Goal: Task Accomplishment & Management: Manage account settings

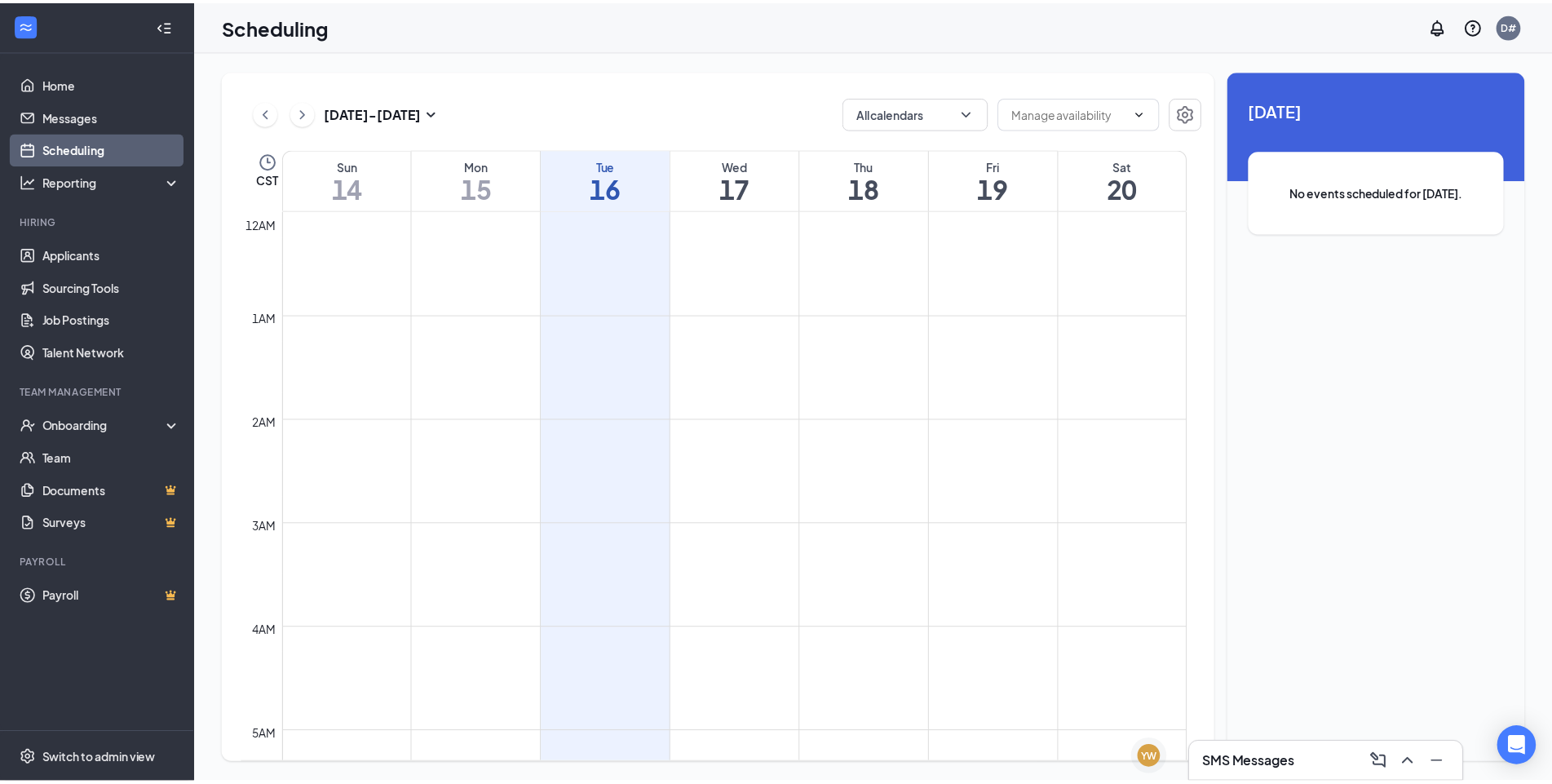
scroll to position [801, 0]
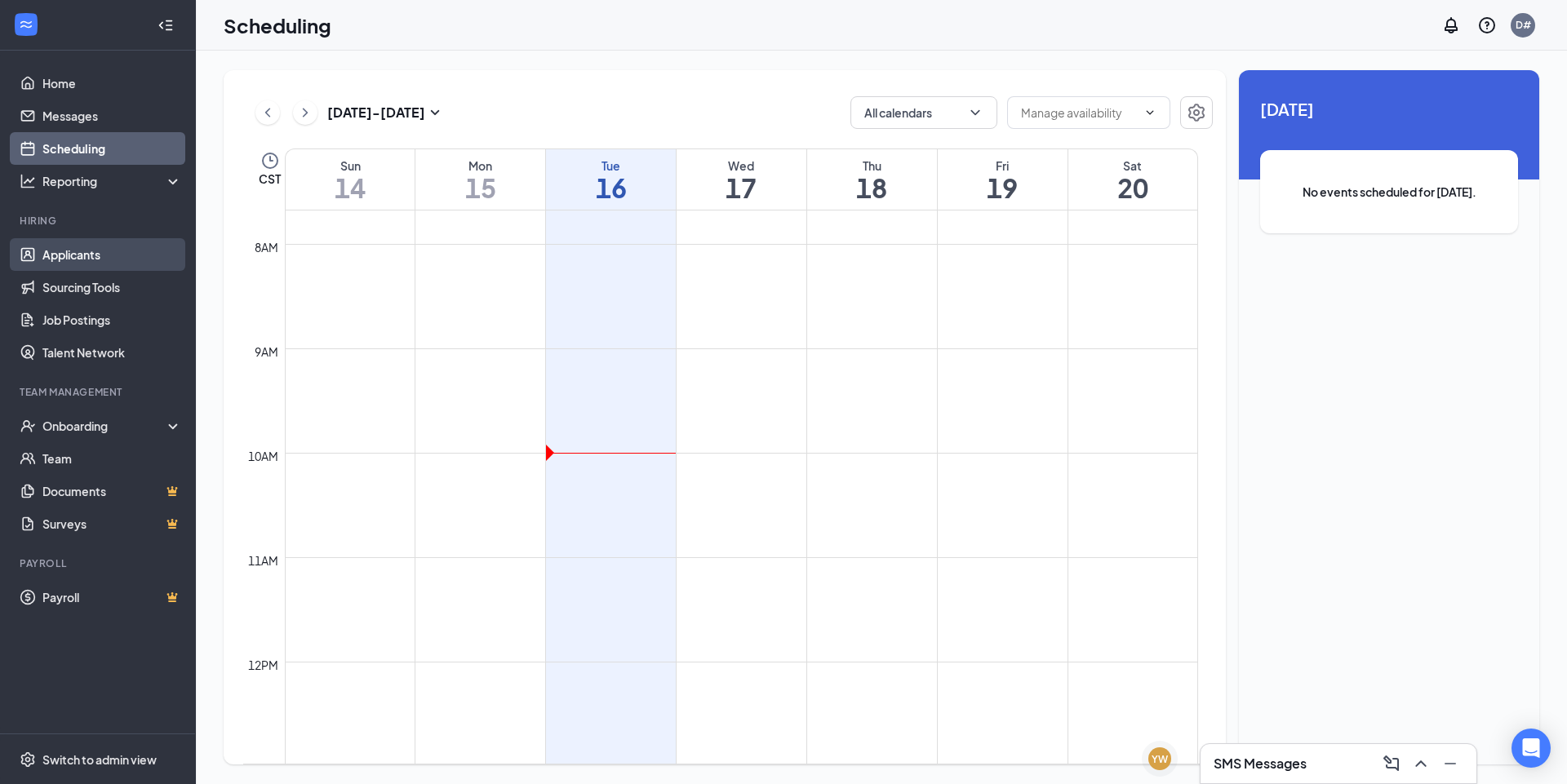
click at [83, 250] on link "Applicants" at bounding box center [112, 255] width 140 height 33
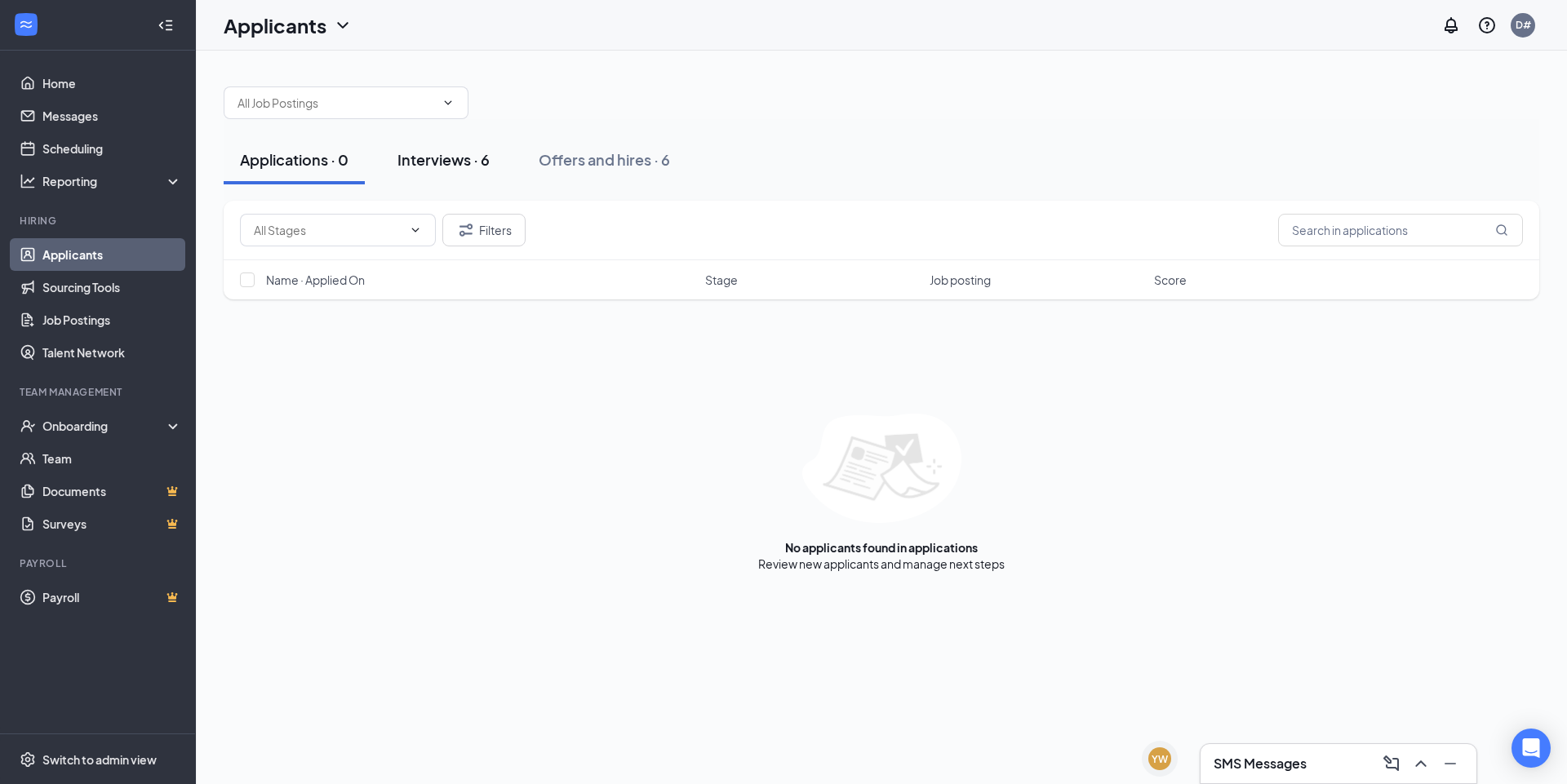
click at [416, 143] on button "Interviews · 6" at bounding box center [443, 159] width 125 height 49
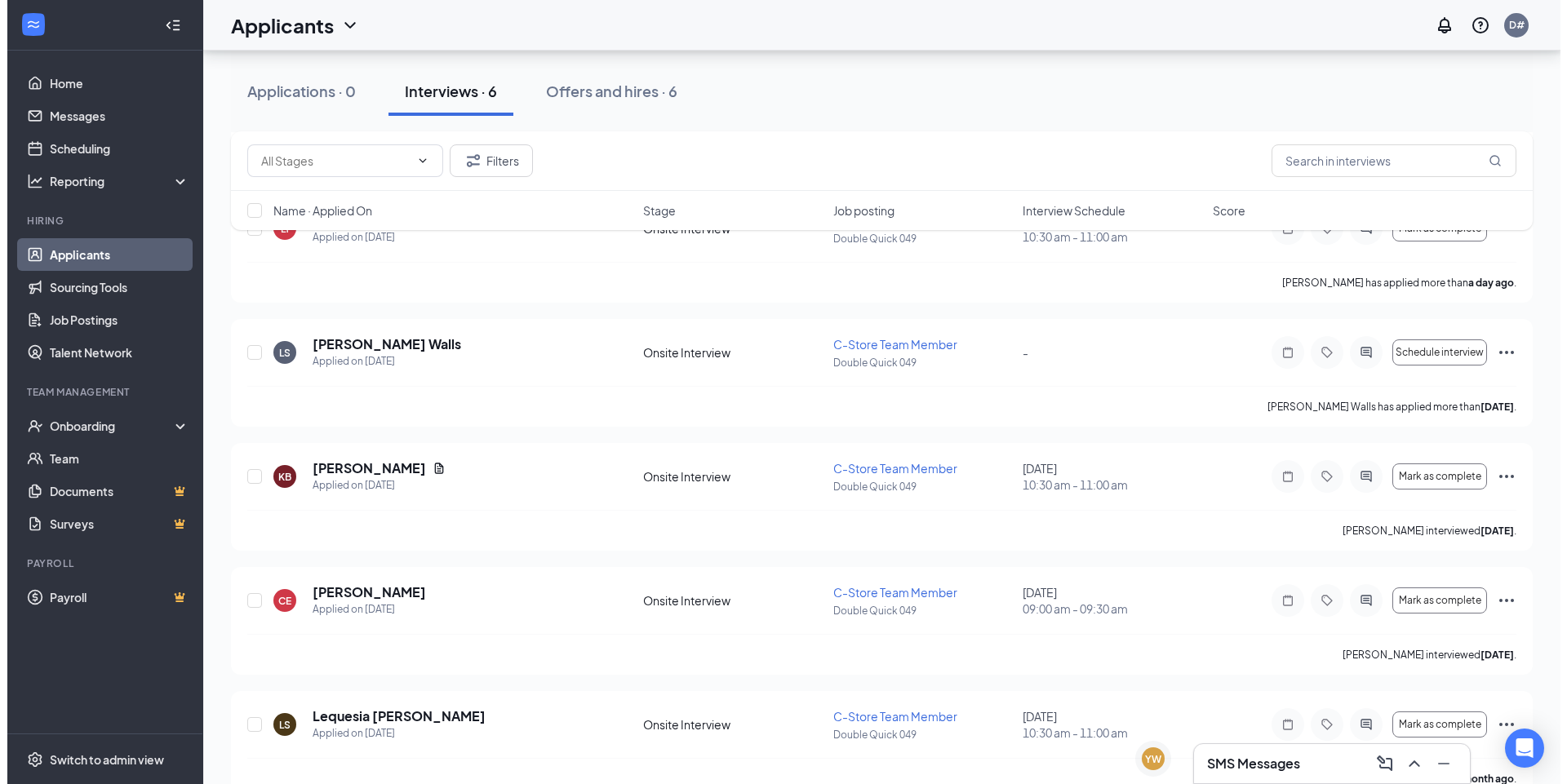
scroll to position [279, 0]
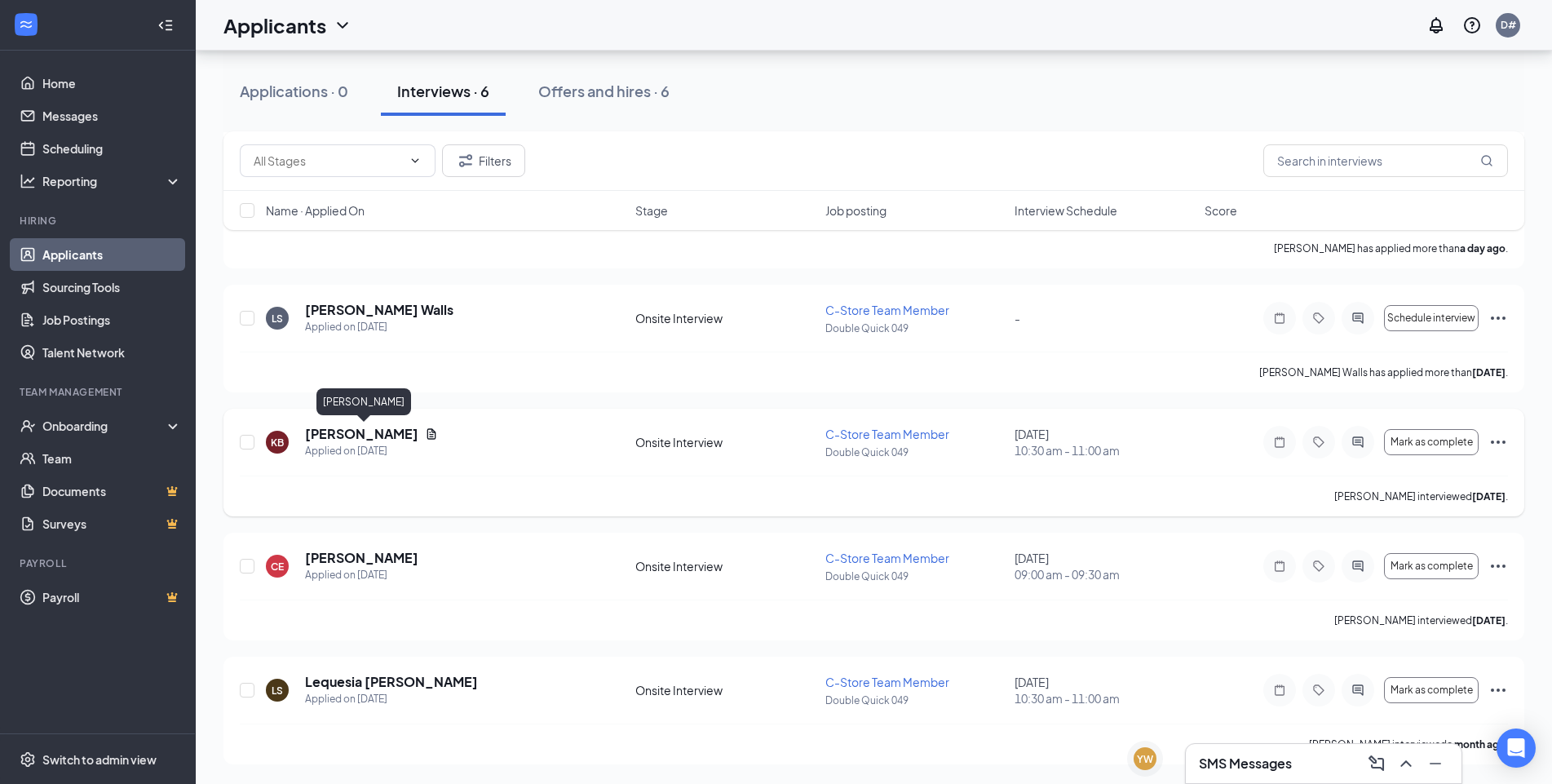
click at [360, 427] on h5 "[PERSON_NAME]" at bounding box center [362, 434] width 113 height 18
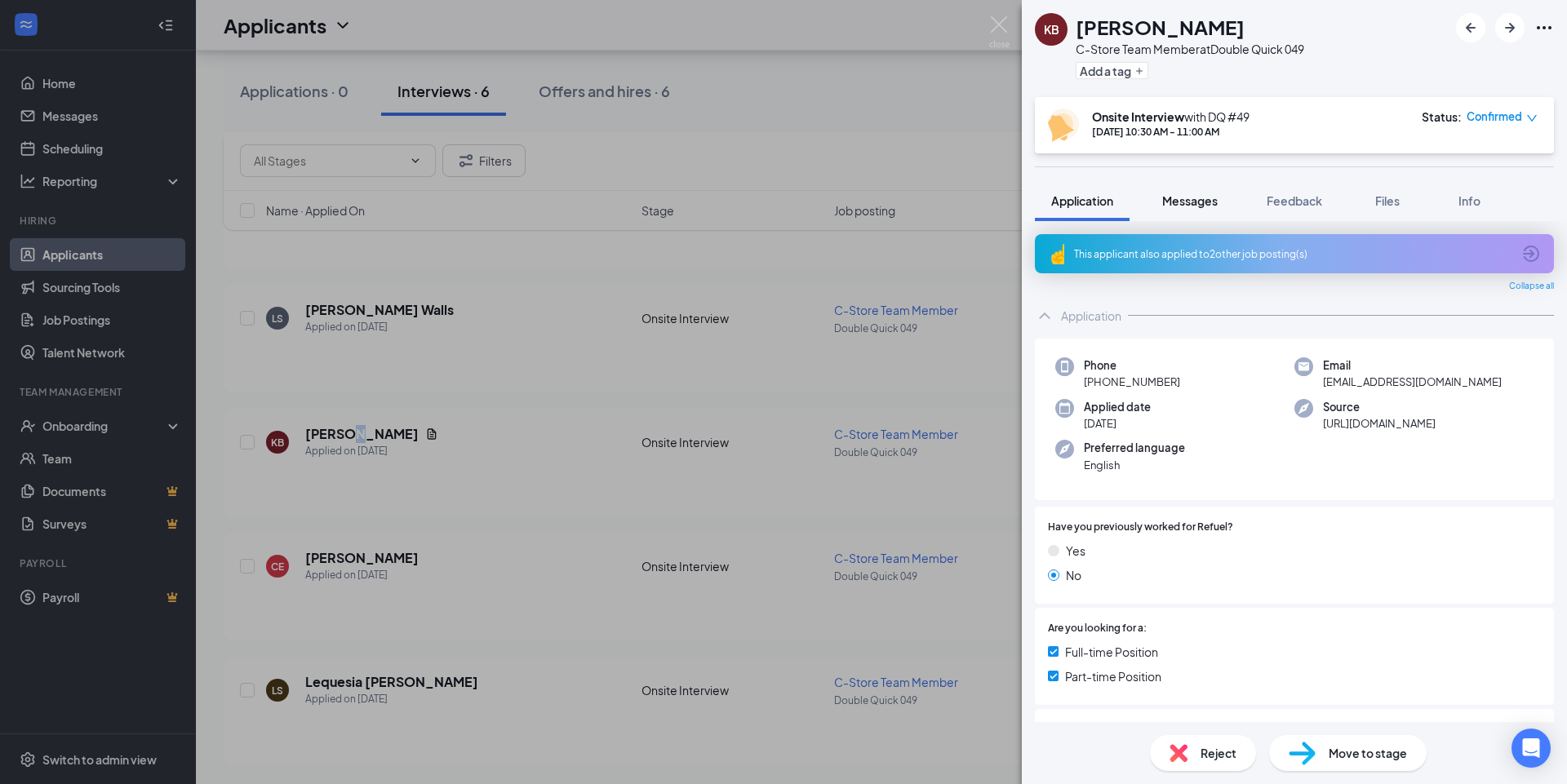
click at [1173, 209] on button "Messages" at bounding box center [1190, 200] width 88 height 41
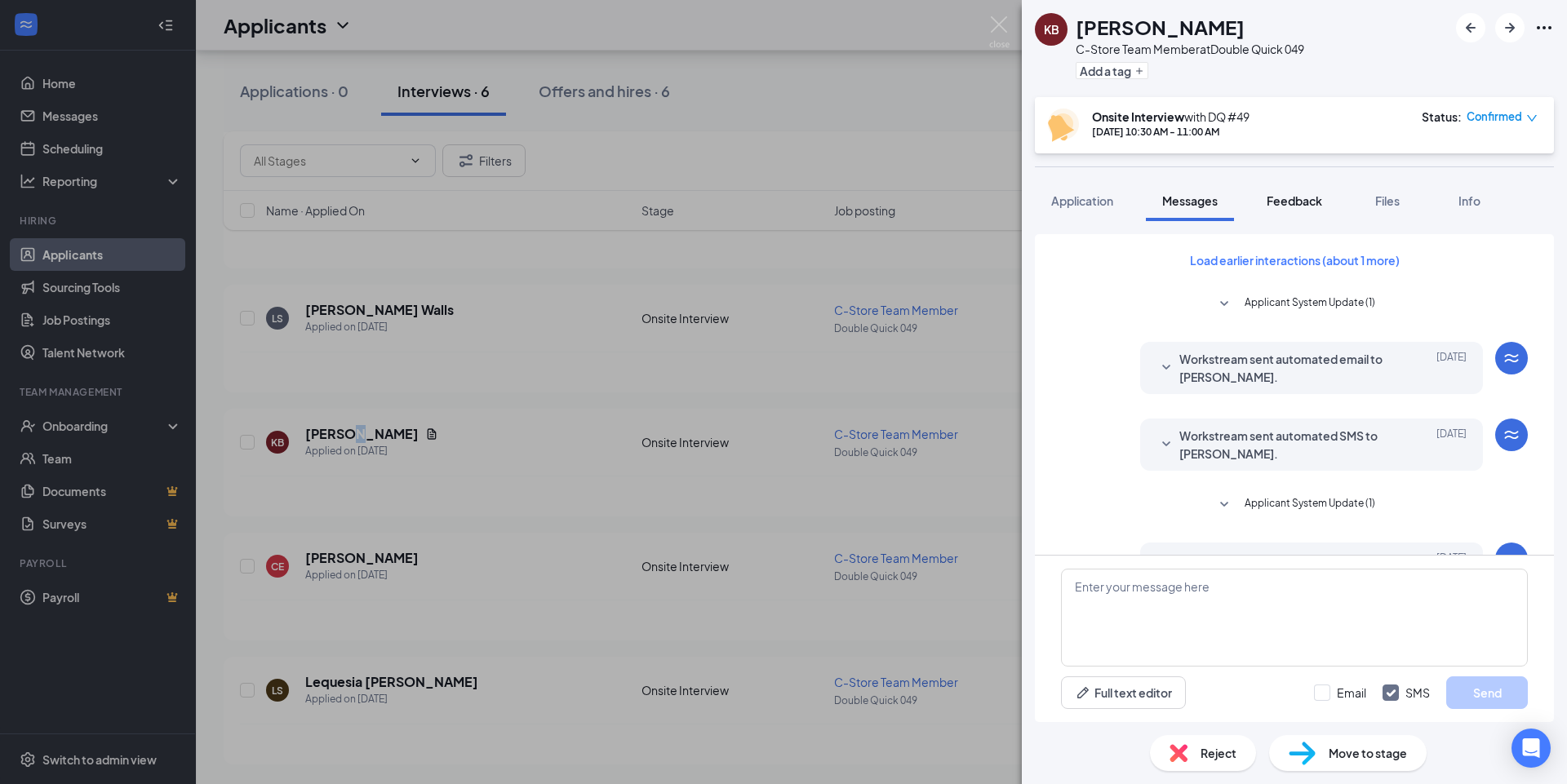
click at [1283, 203] on span "Feedback" at bounding box center [1294, 200] width 56 height 14
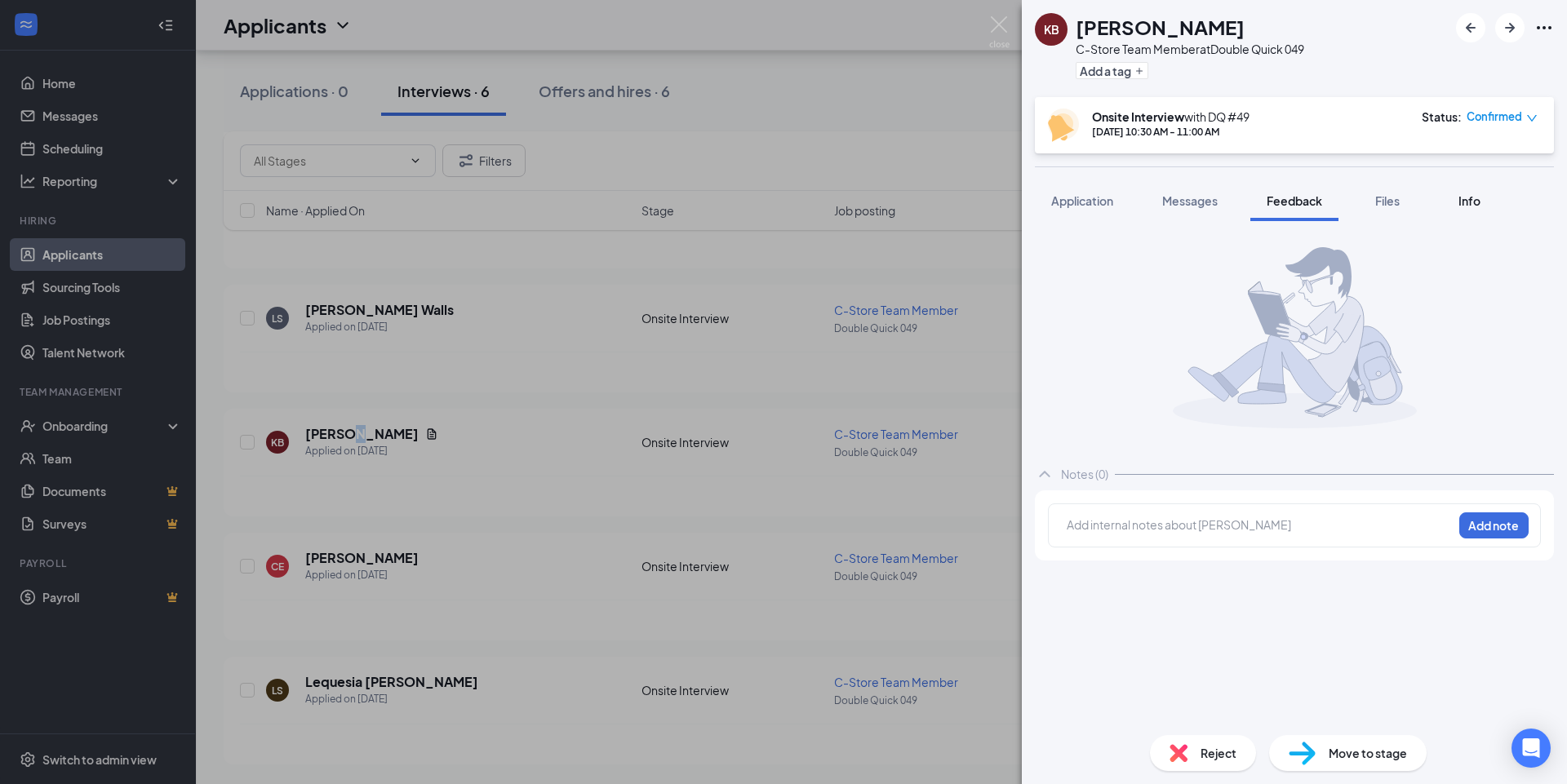
drag, startPoint x: 1375, startPoint y: 200, endPoint x: 1464, endPoint y: 205, distance: 89.1
click at [1377, 200] on div "Files" at bounding box center [1387, 200] width 33 height 16
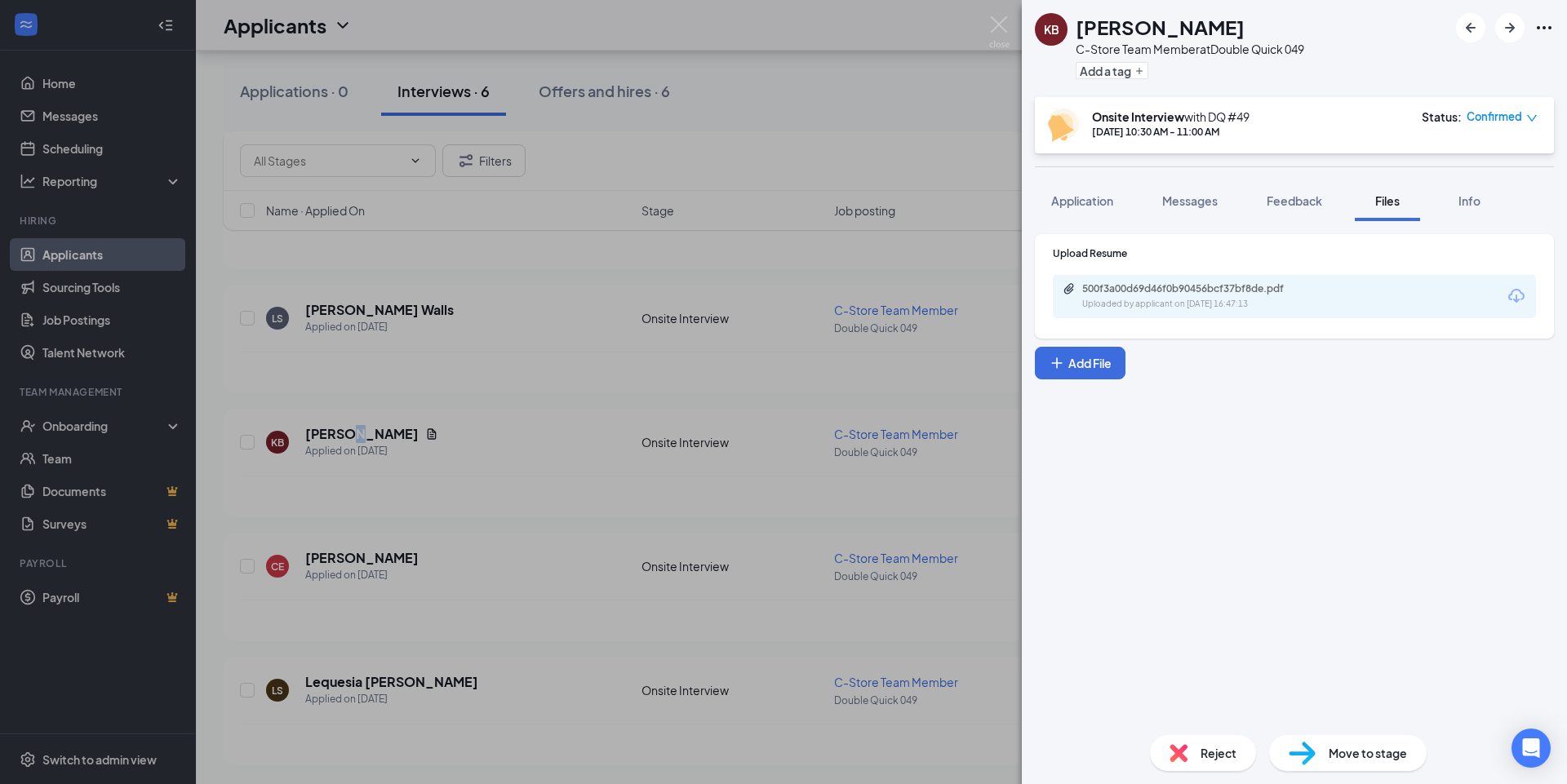
click at [1375, 751] on span "Move to stage" at bounding box center [1368, 752] width 79 height 18
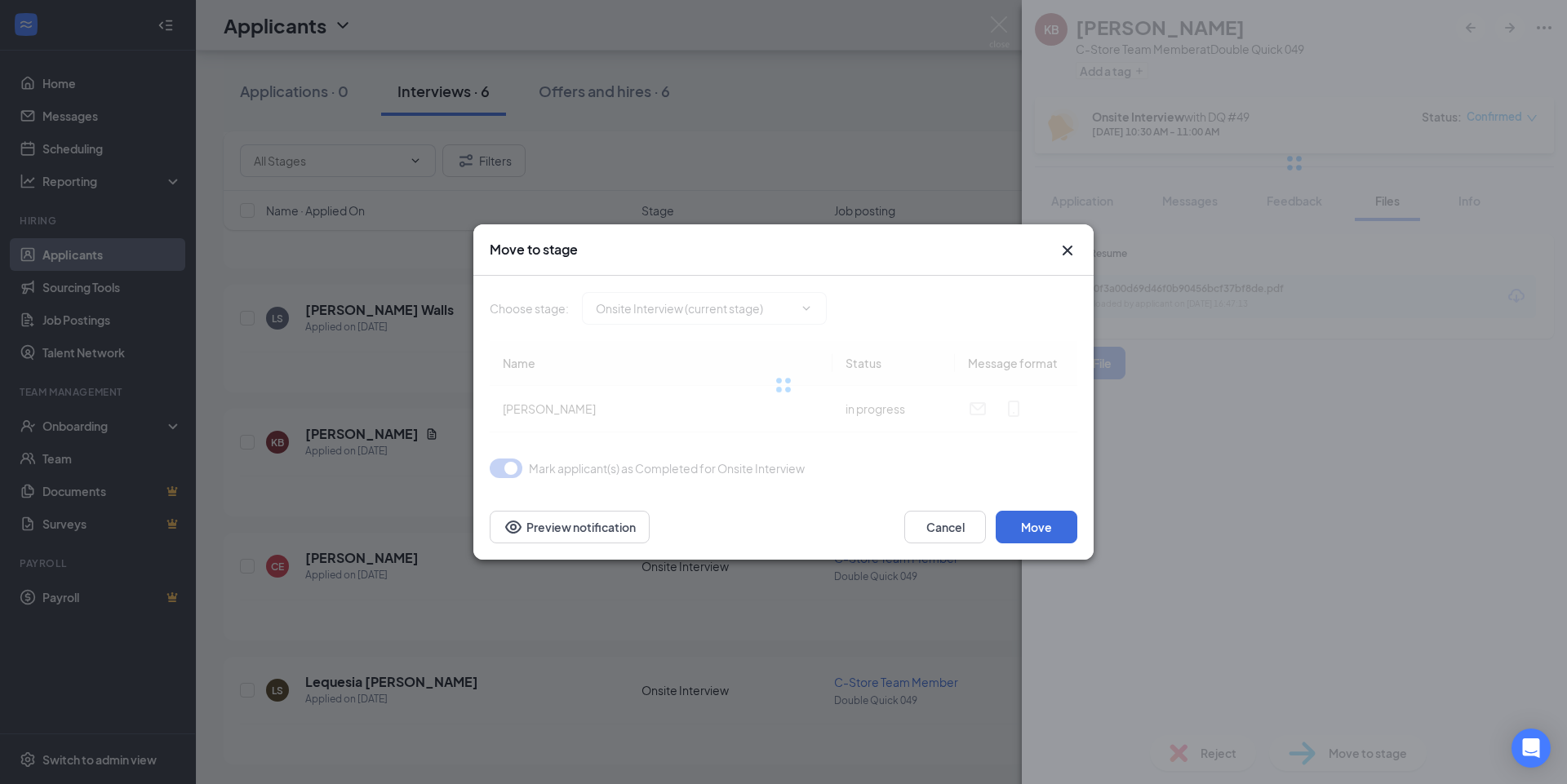
type input "On Hold (next stage)"
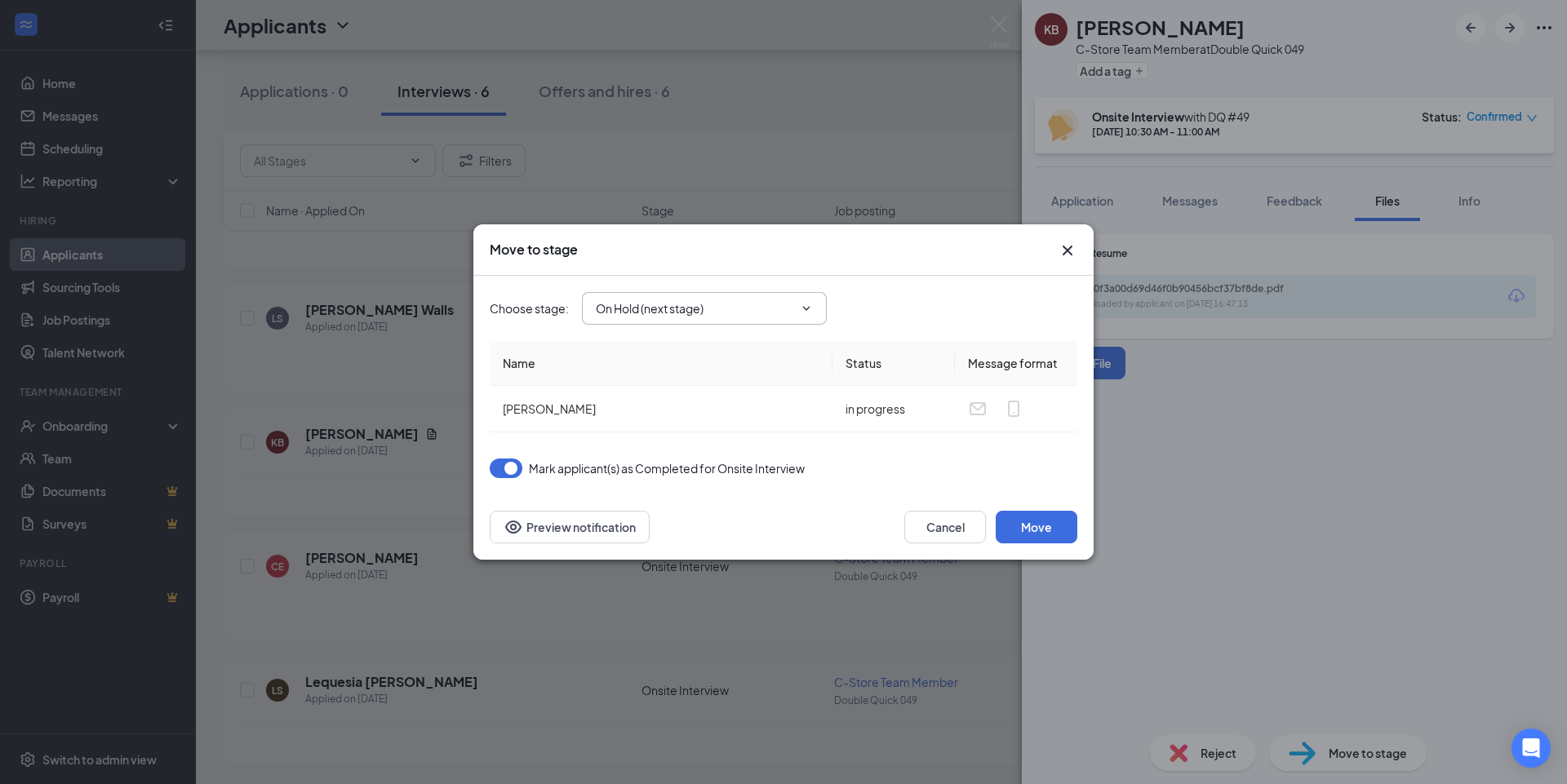
click at [808, 304] on icon "ChevronDown" at bounding box center [806, 308] width 13 height 13
click at [802, 306] on icon "ChevronDown" at bounding box center [806, 308] width 13 height 13
click at [803, 305] on icon "ChevronDown" at bounding box center [806, 308] width 13 height 13
drag, startPoint x: 1066, startPoint y: 254, endPoint x: 1056, endPoint y: 247, distance: 12.2
click at [1062, 251] on icon "Cross" at bounding box center [1067, 250] width 19 height 19
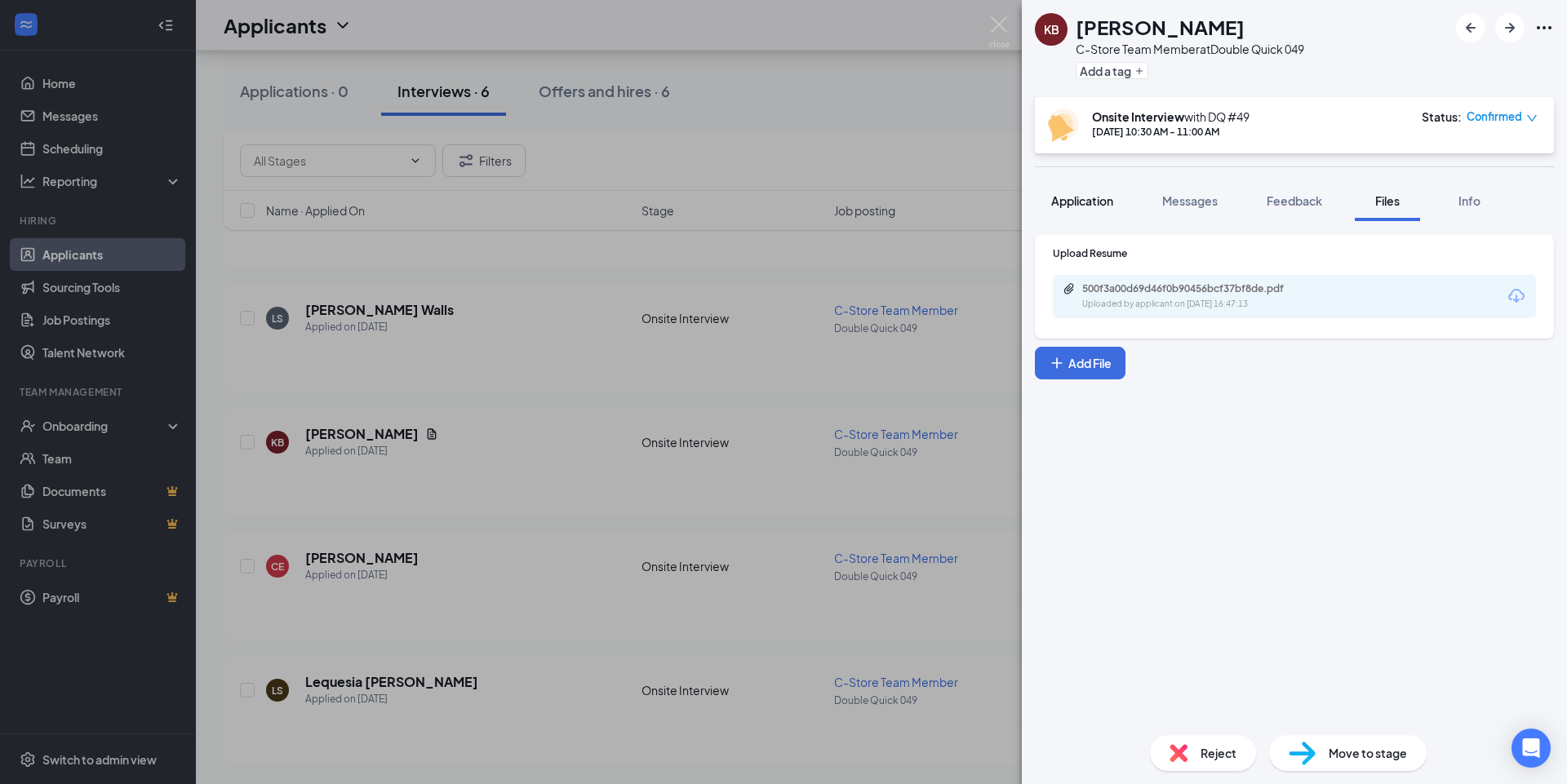
click at [1089, 199] on span "Application" at bounding box center [1081, 200] width 62 height 14
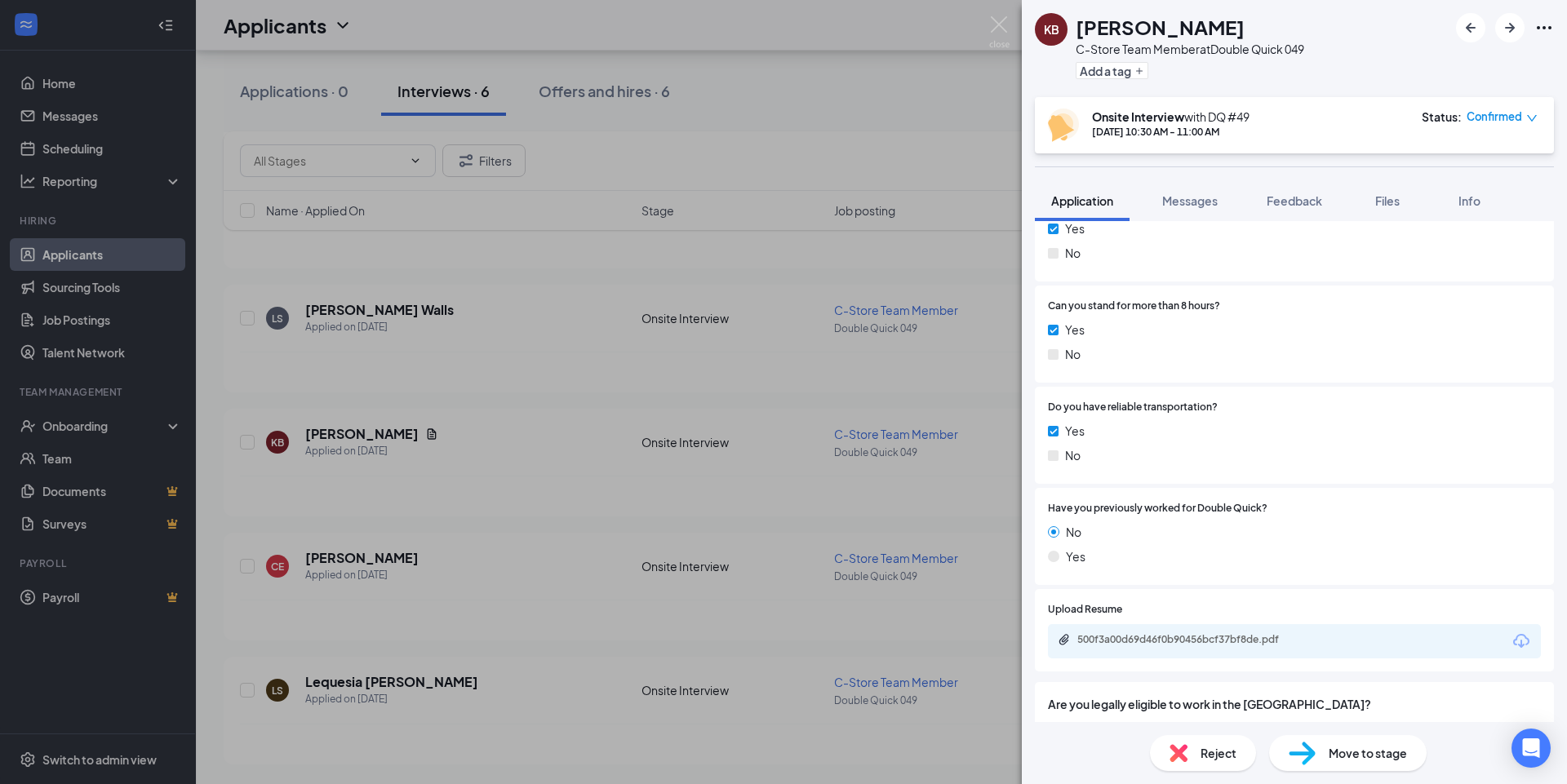
scroll to position [1009, 0]
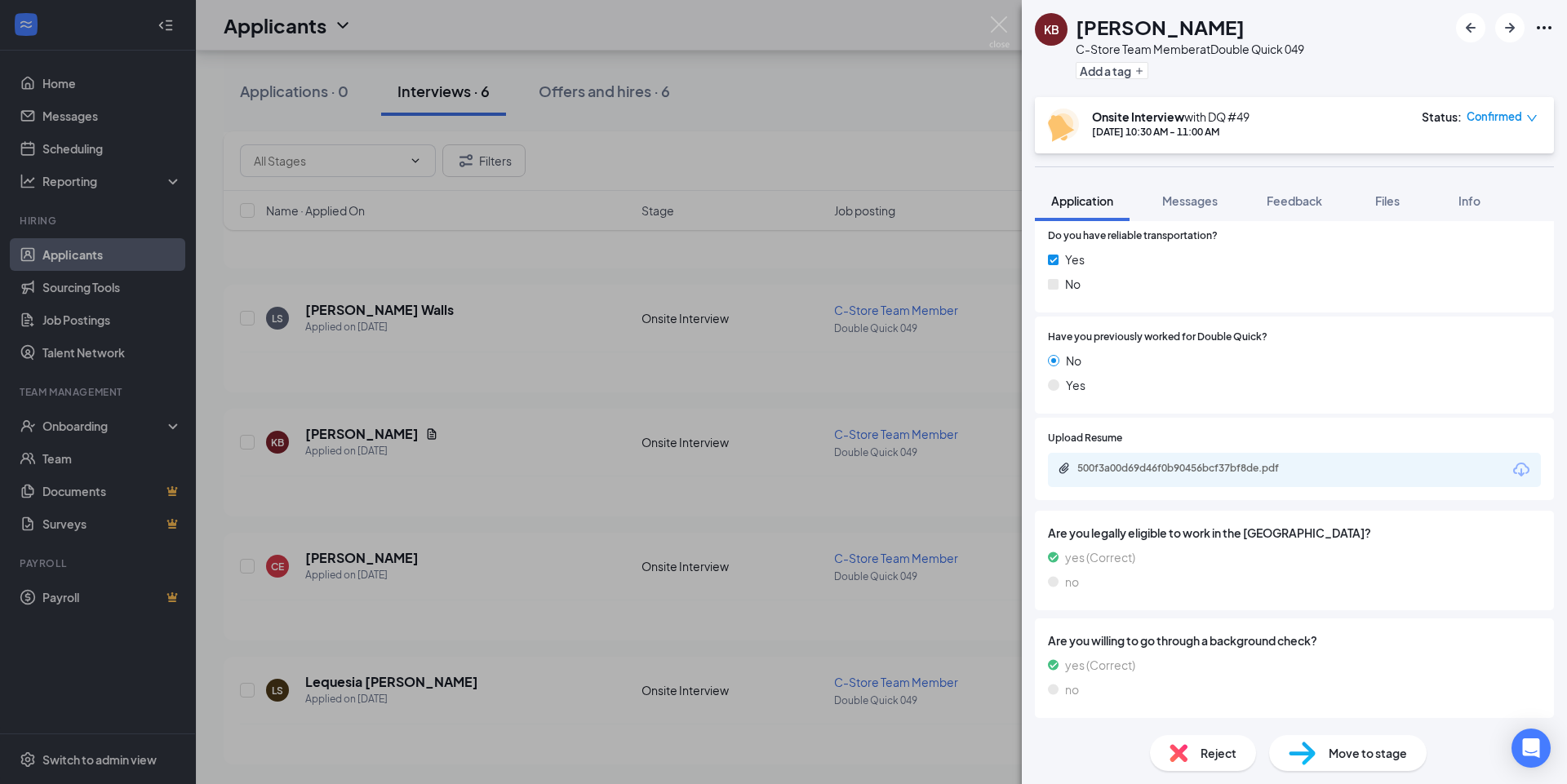
click at [1380, 763] on div "Move to stage" at bounding box center [1348, 752] width 157 height 35
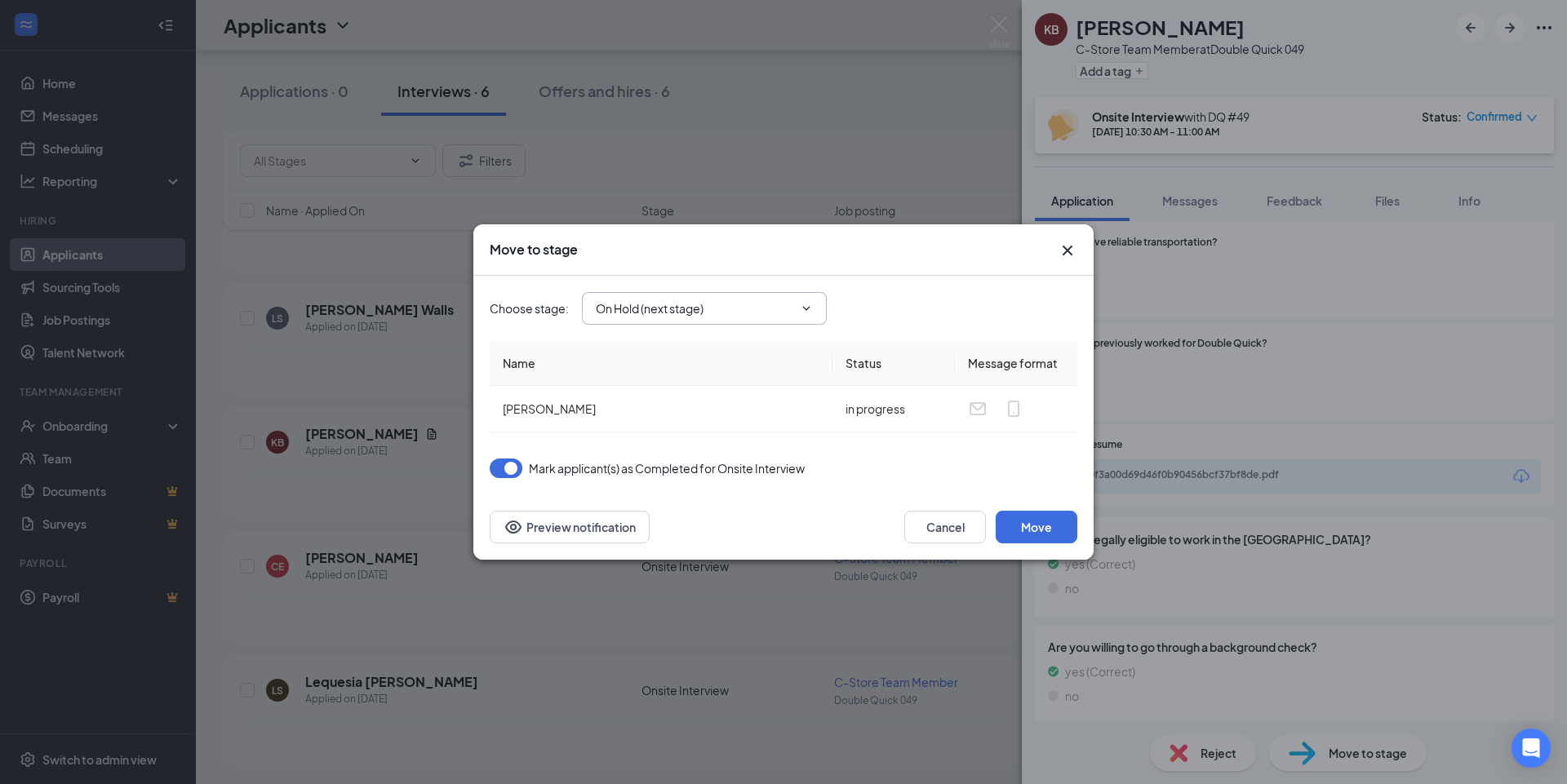
click at [806, 307] on icon "ChevronDown" at bounding box center [806, 308] width 13 height 13
click at [806, 307] on icon "ChevronDown" at bounding box center [806, 308] width 13 height 13
click at [1067, 255] on icon "Cross" at bounding box center [1067, 250] width 19 height 19
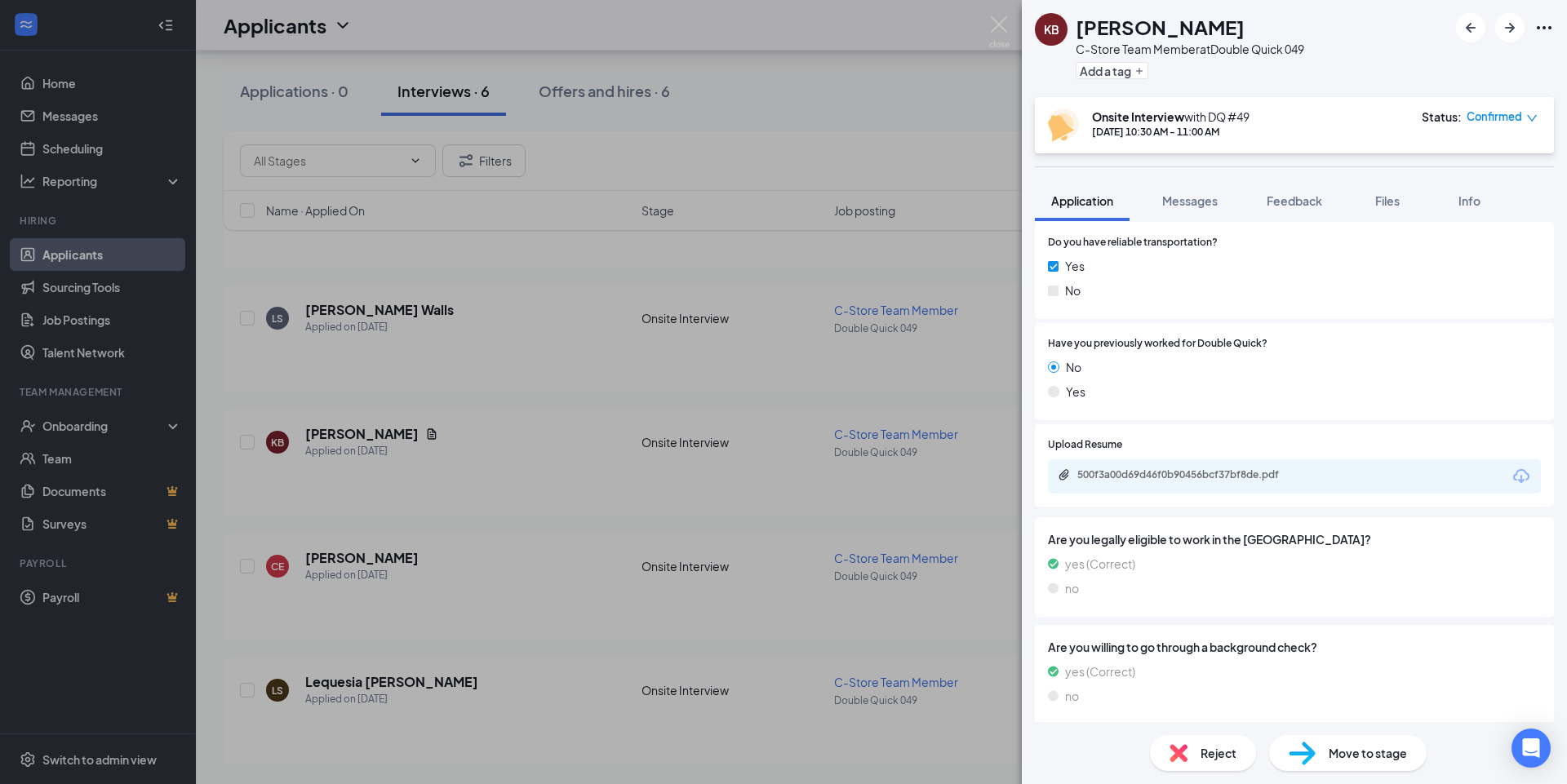
click at [1531, 117] on icon "down" at bounding box center [1532, 119] width 11 height 11
click at [1464, 195] on span "Mark complete" at bounding box center [1453, 191] width 81 height 18
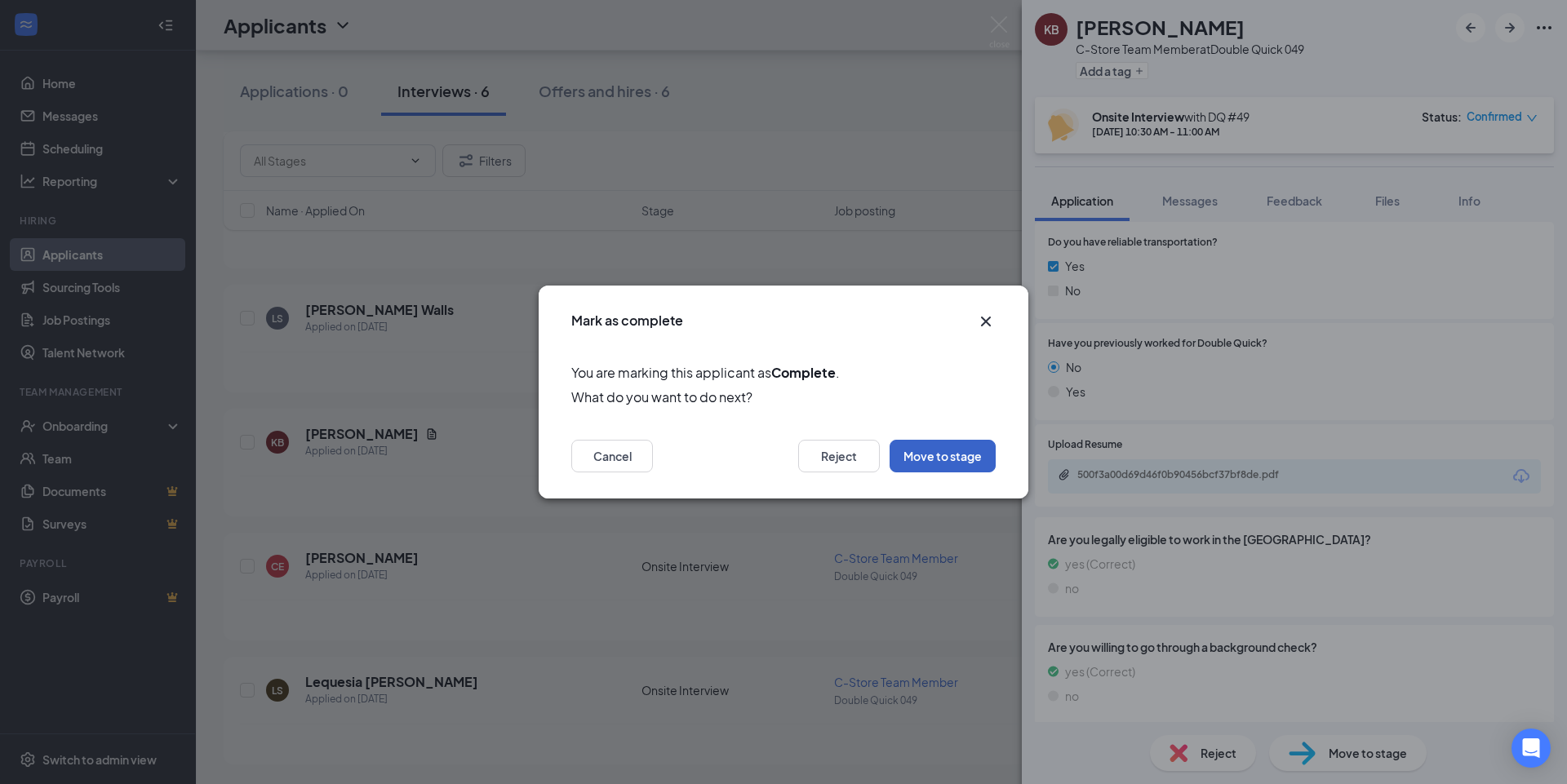
click at [970, 462] on button "Move to stage" at bounding box center [942, 456] width 106 height 33
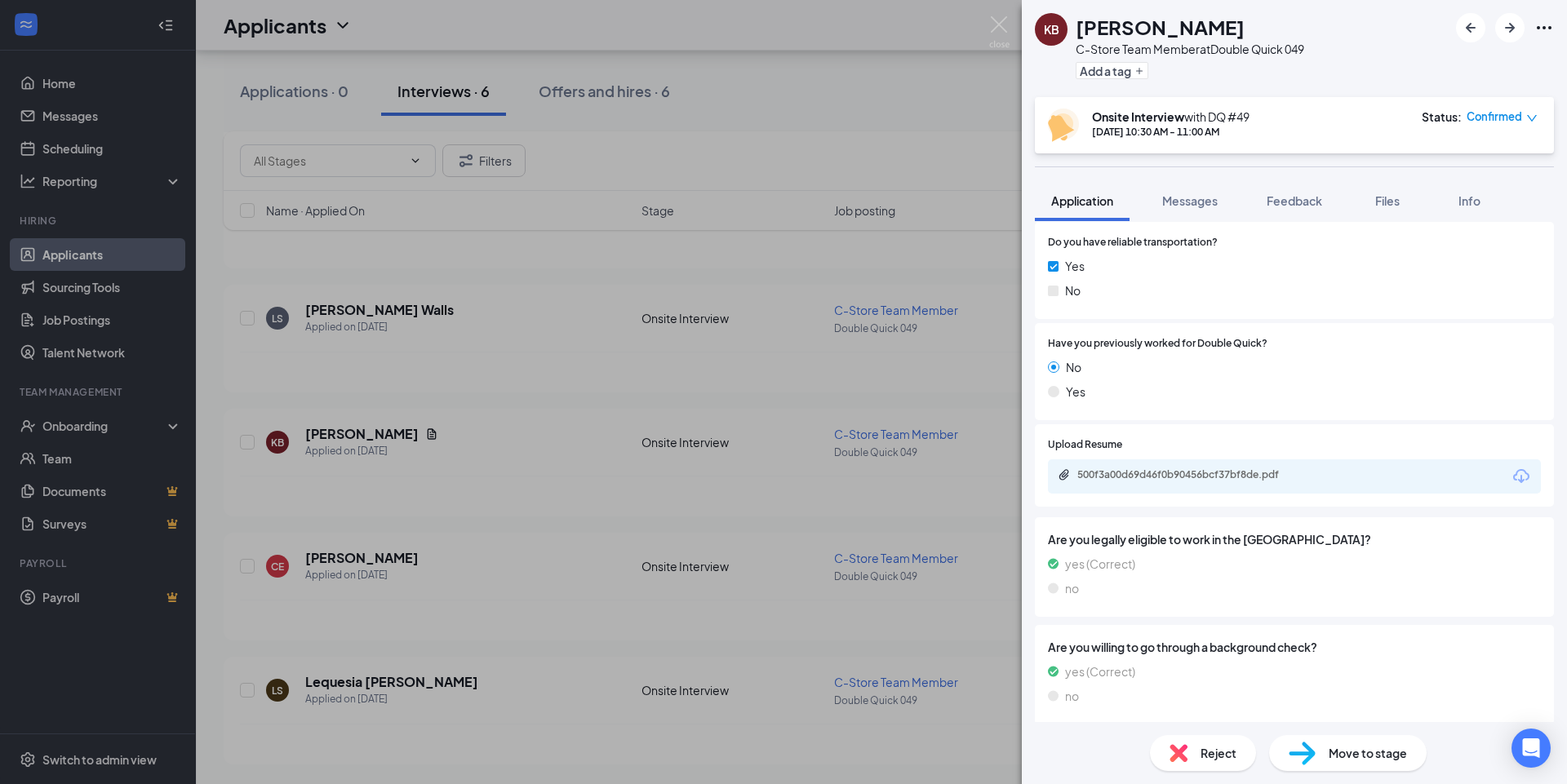
type input "On Hold (next stage)"
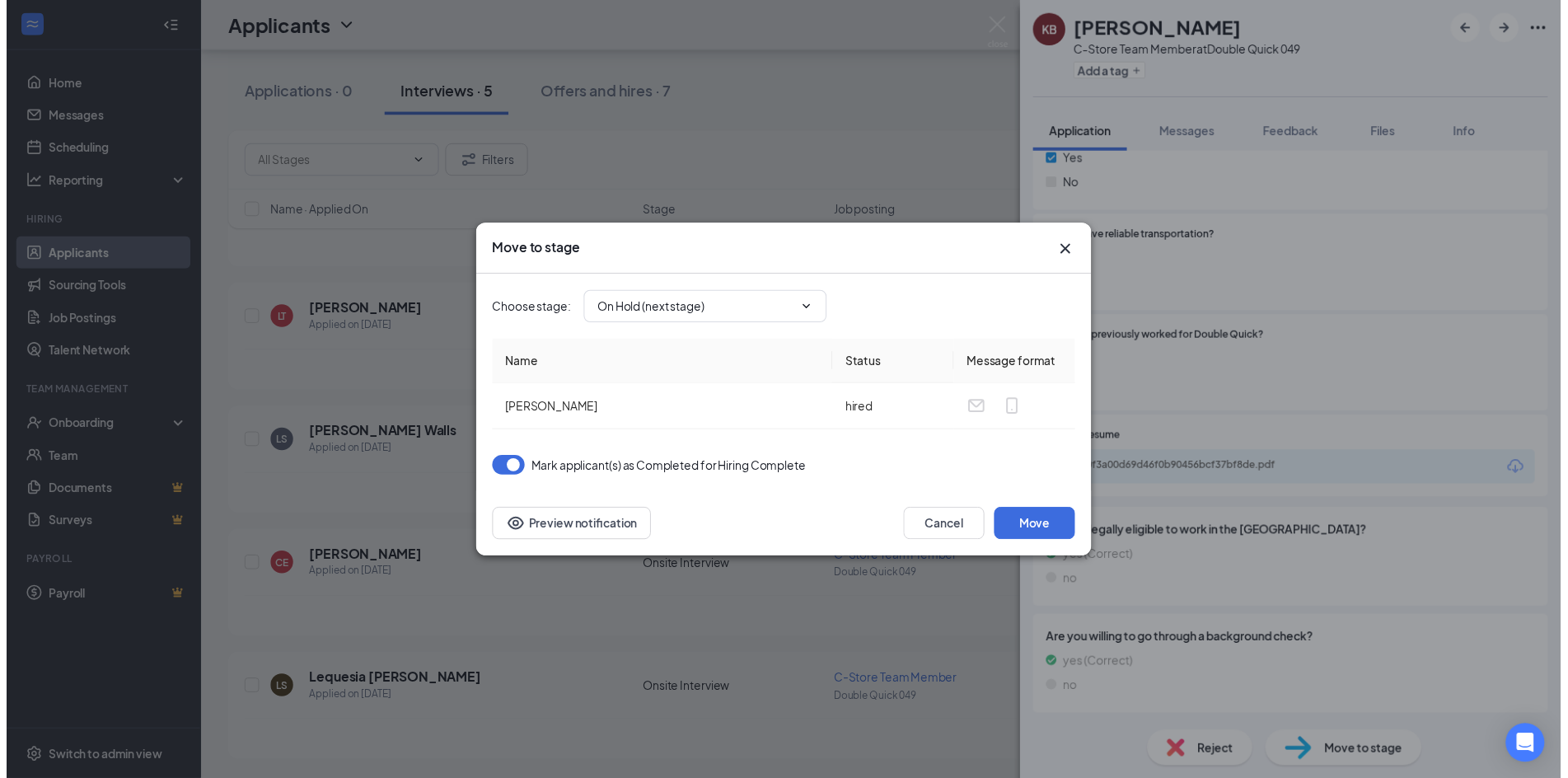
scroll to position [943, 0]
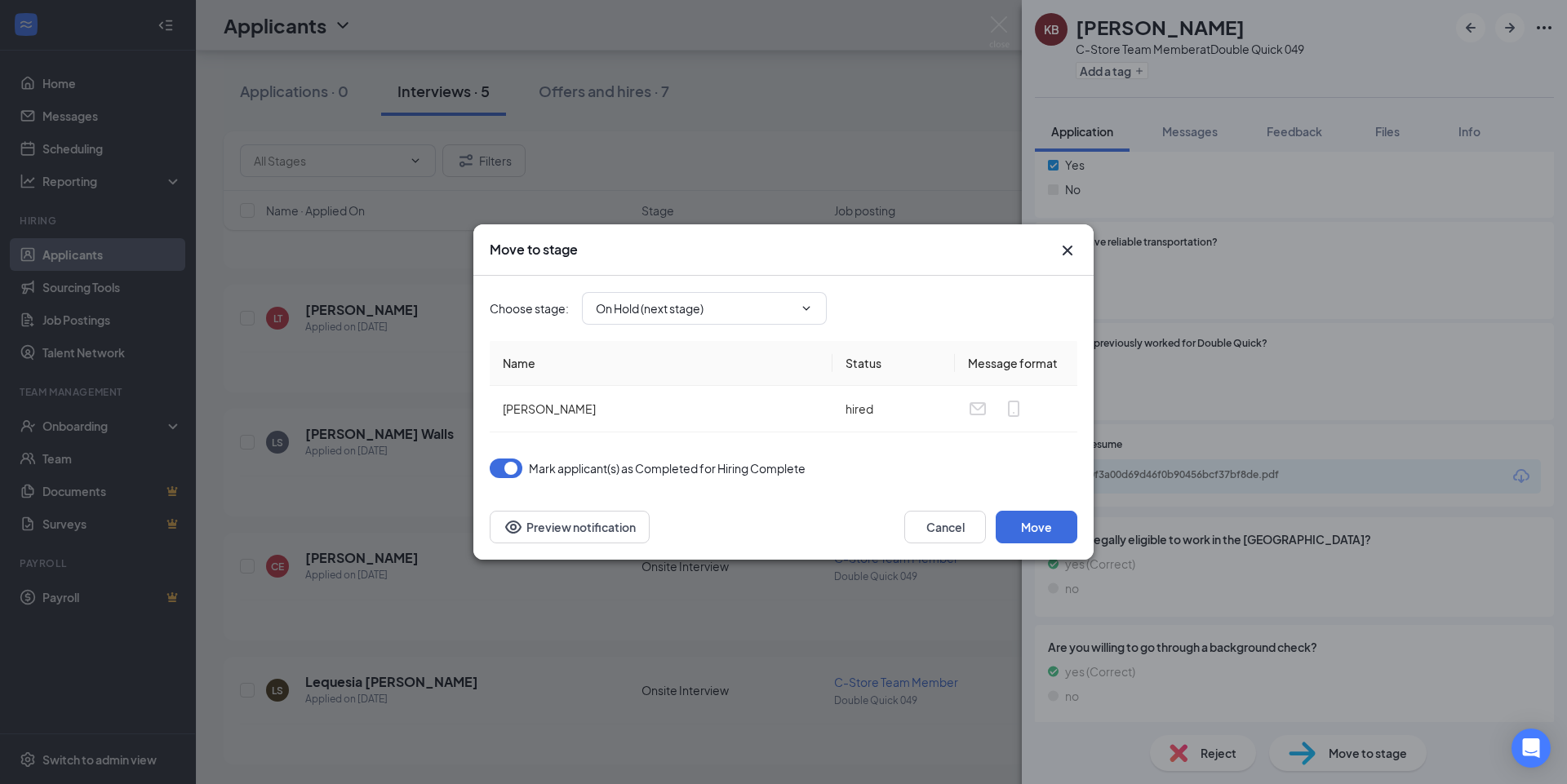
click at [1056, 257] on div "Move to stage" at bounding box center [783, 249] width 587 height 18
drag, startPoint x: 1058, startPoint y: 252, endPoint x: 1069, endPoint y: 253, distance: 11.0
click at [1061, 253] on icon "Cross" at bounding box center [1067, 250] width 19 height 19
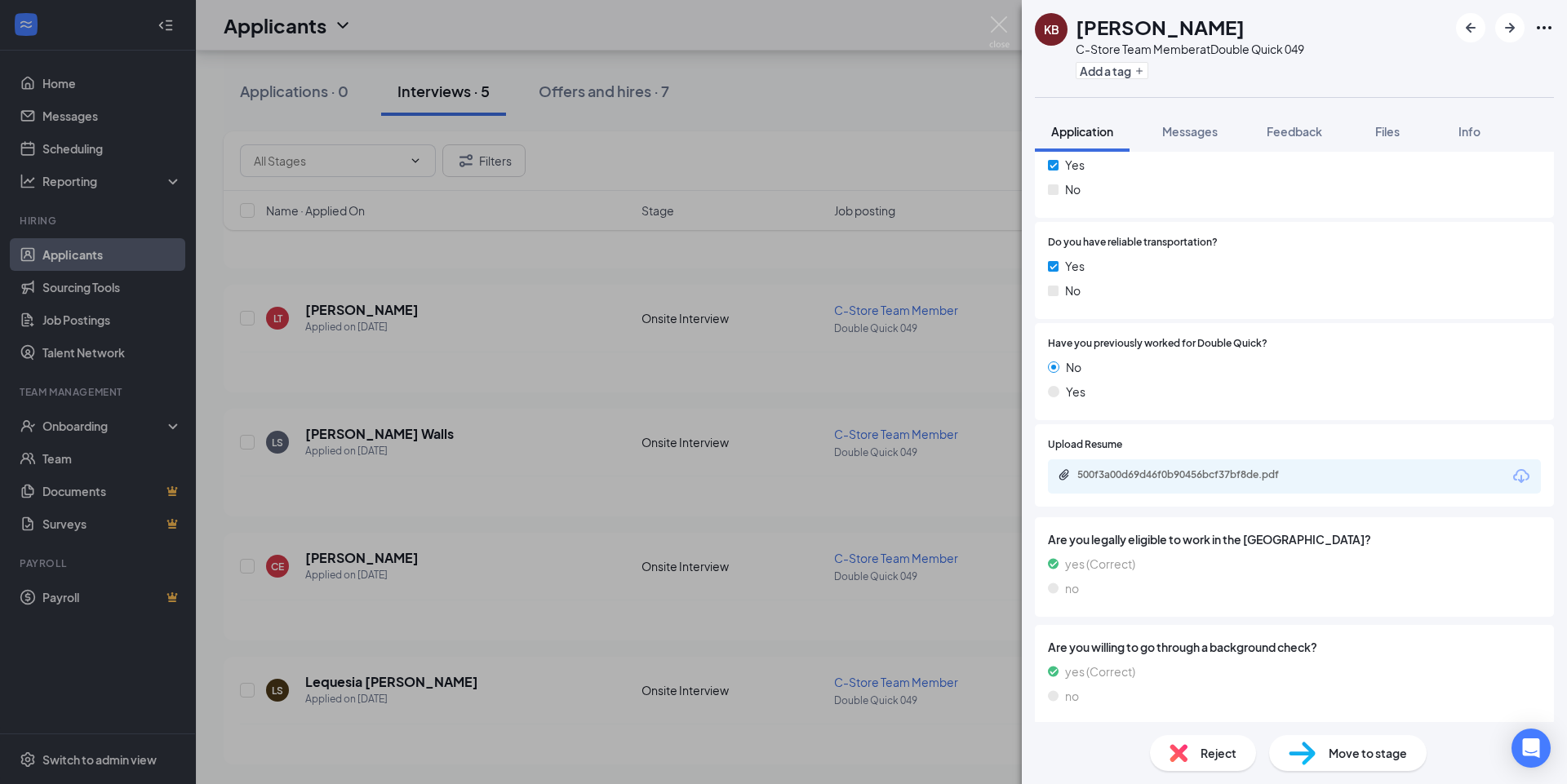
click at [1069, 253] on div "Do you have reliable transportation? Yes No" at bounding box center [1294, 270] width 493 height 71
click at [108, 424] on div "KB Kaywonda Blacknall C-Store Team Member at Double Quick 049 Add a tag Applica…" at bounding box center [784, 392] width 1567 height 784
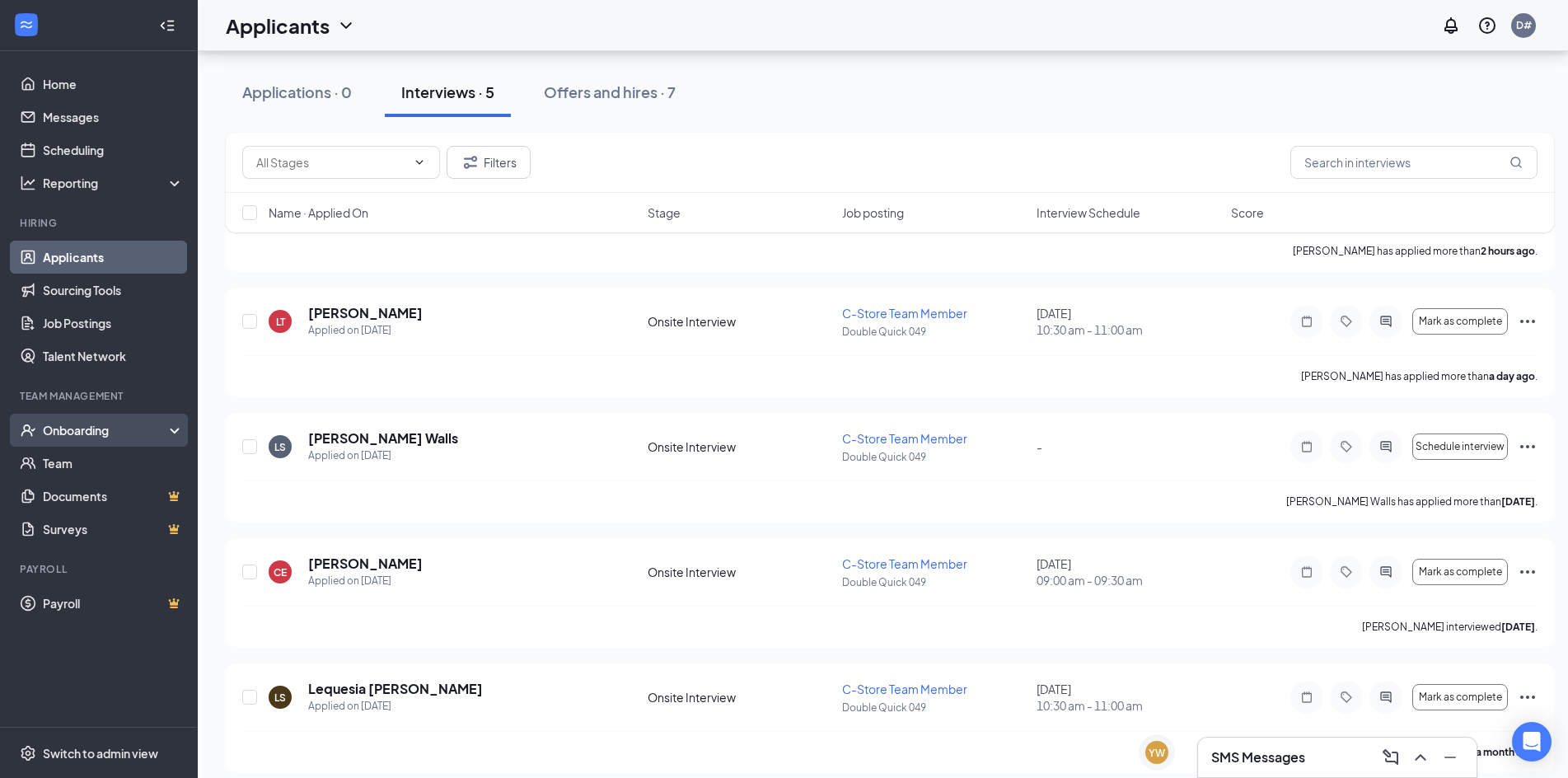
click at [108, 432] on div "Onboarding" at bounding box center [105, 430] width 127 height 16
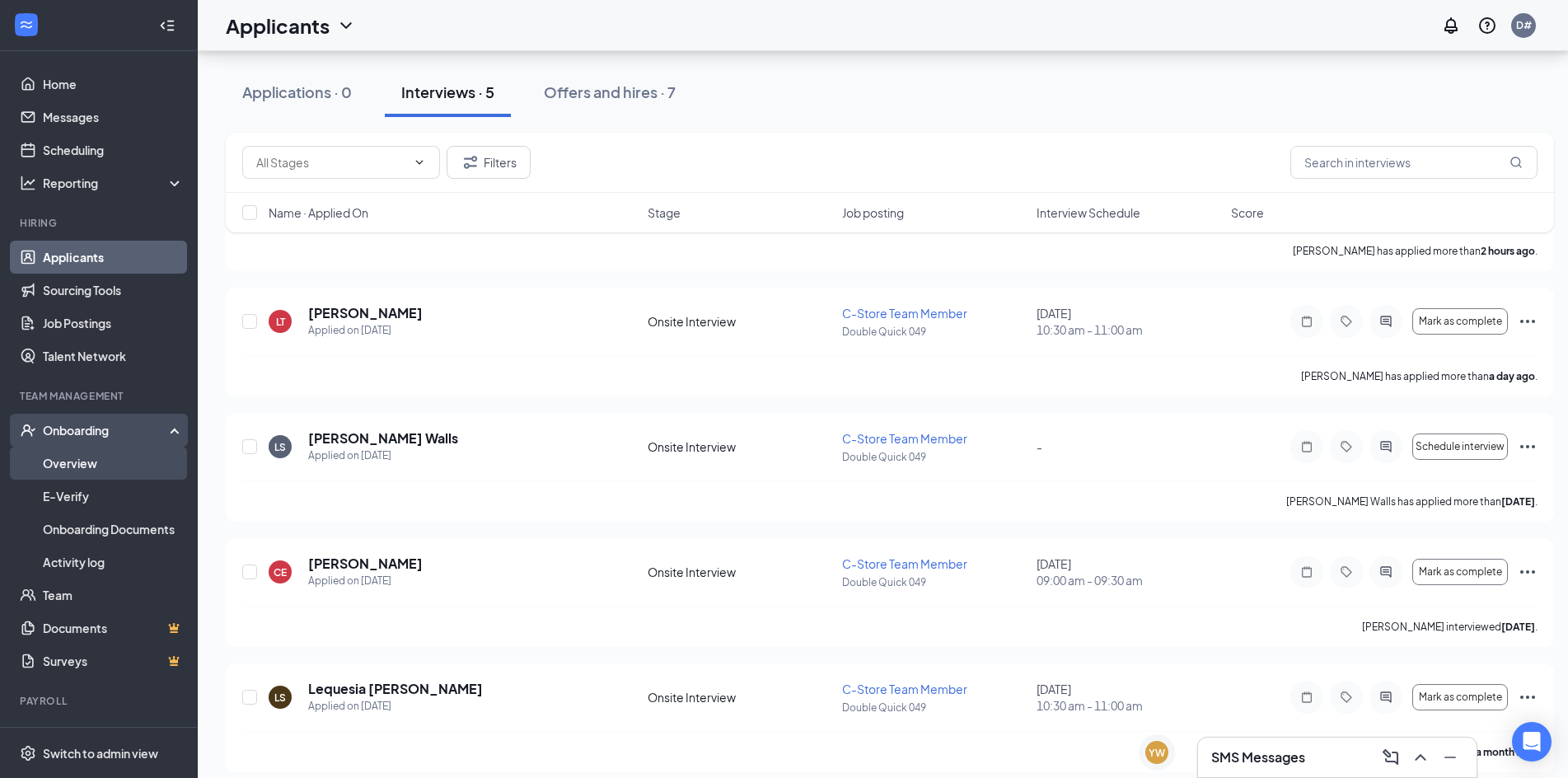
click at [77, 466] on link "Overview" at bounding box center [113, 464] width 141 height 33
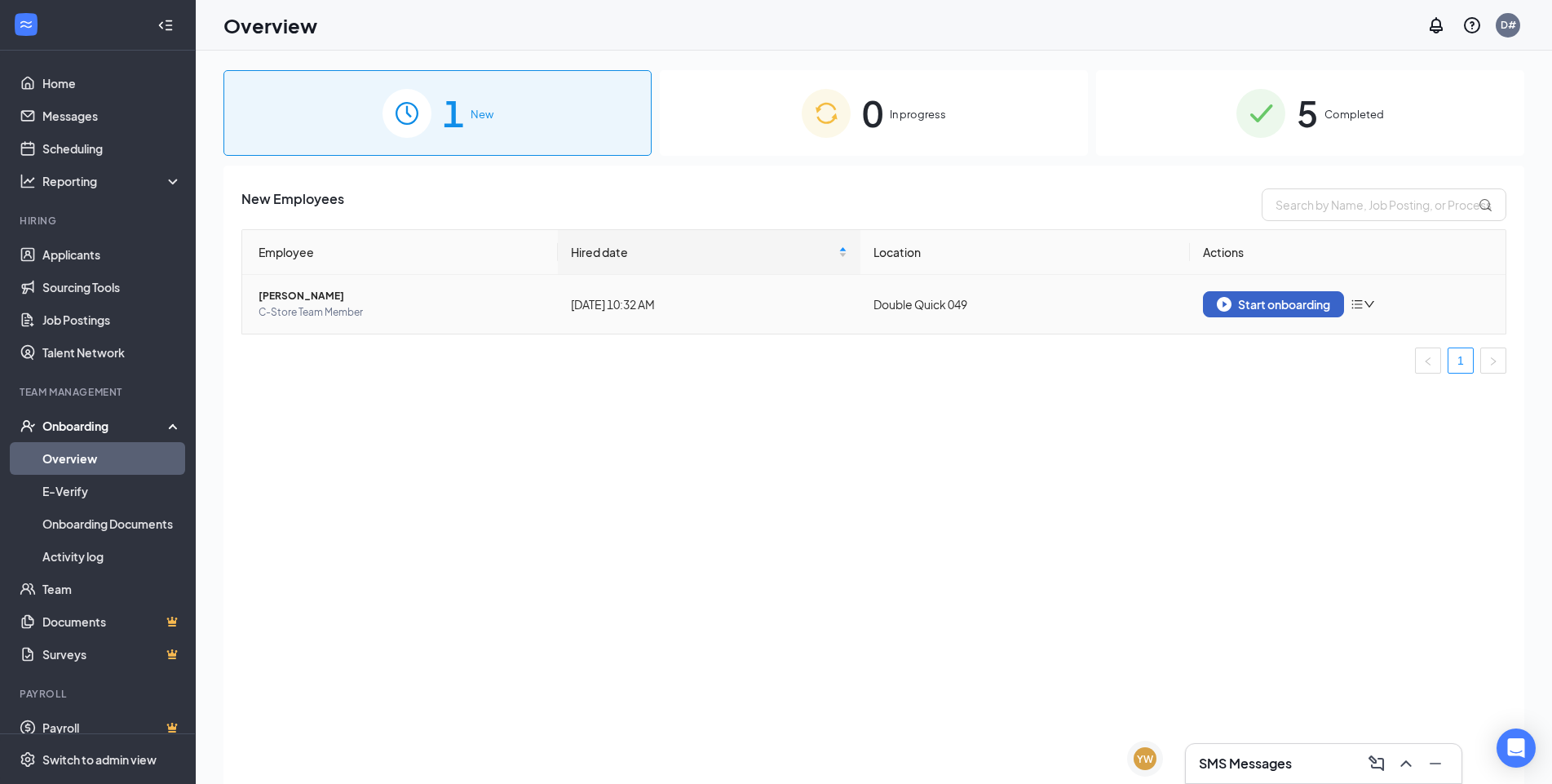
click at [1294, 308] on div "Start onboarding" at bounding box center [1273, 303] width 113 height 14
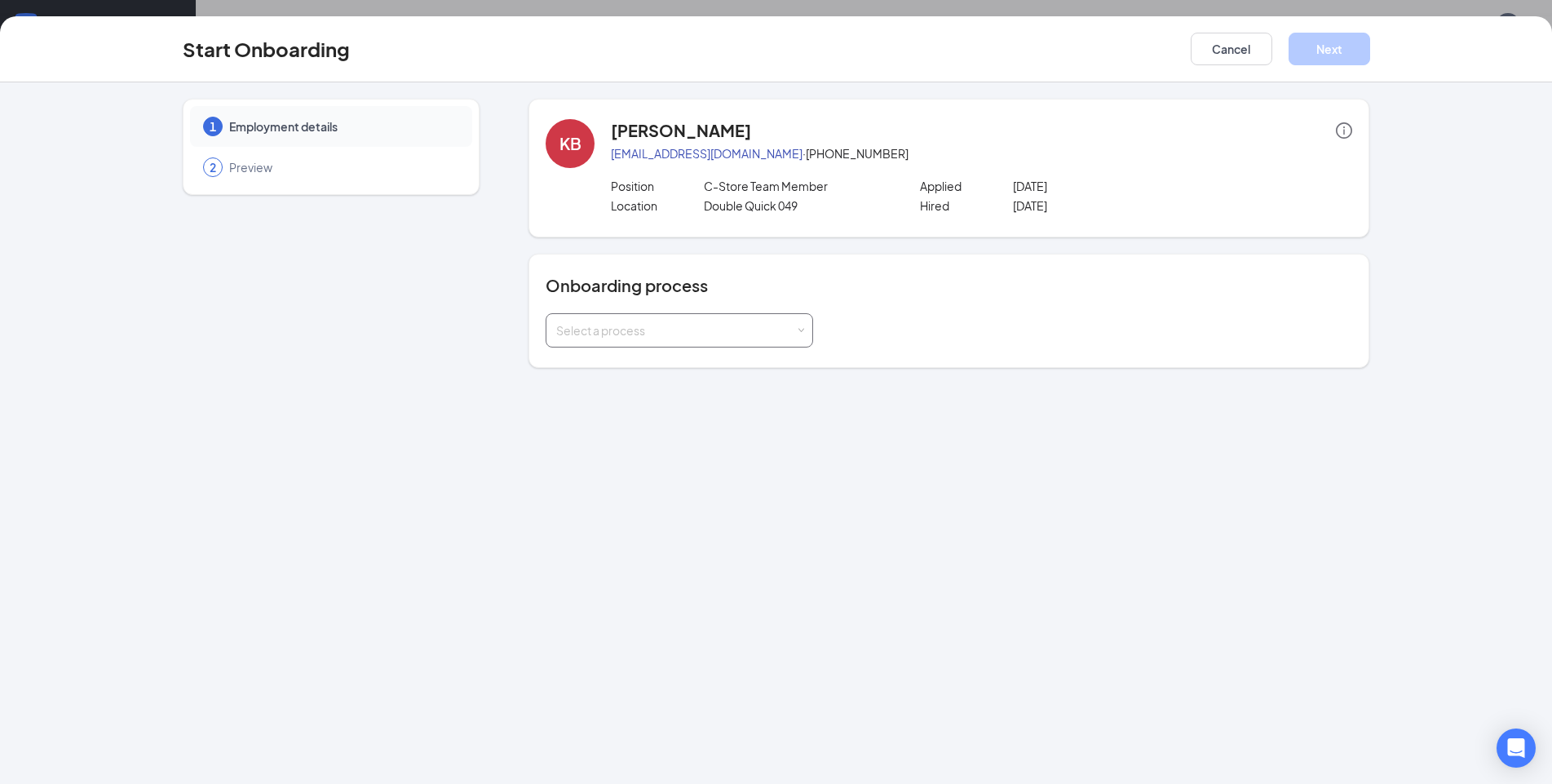
click at [791, 329] on div "Select a process" at bounding box center [676, 330] width 239 height 16
click at [675, 365] on span "New Hire Documentation" at bounding box center [619, 364] width 134 height 14
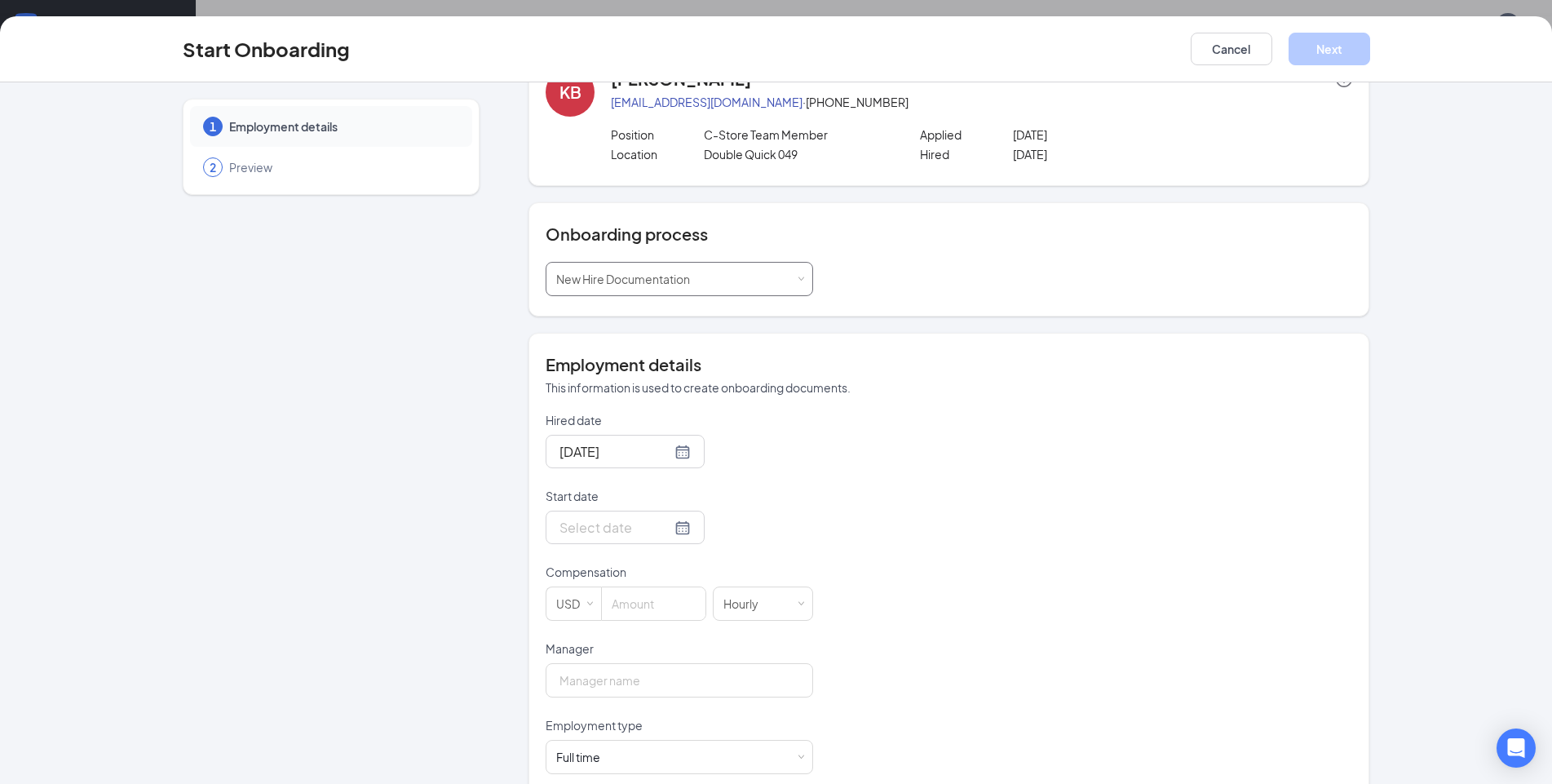
scroll to position [78, 0]
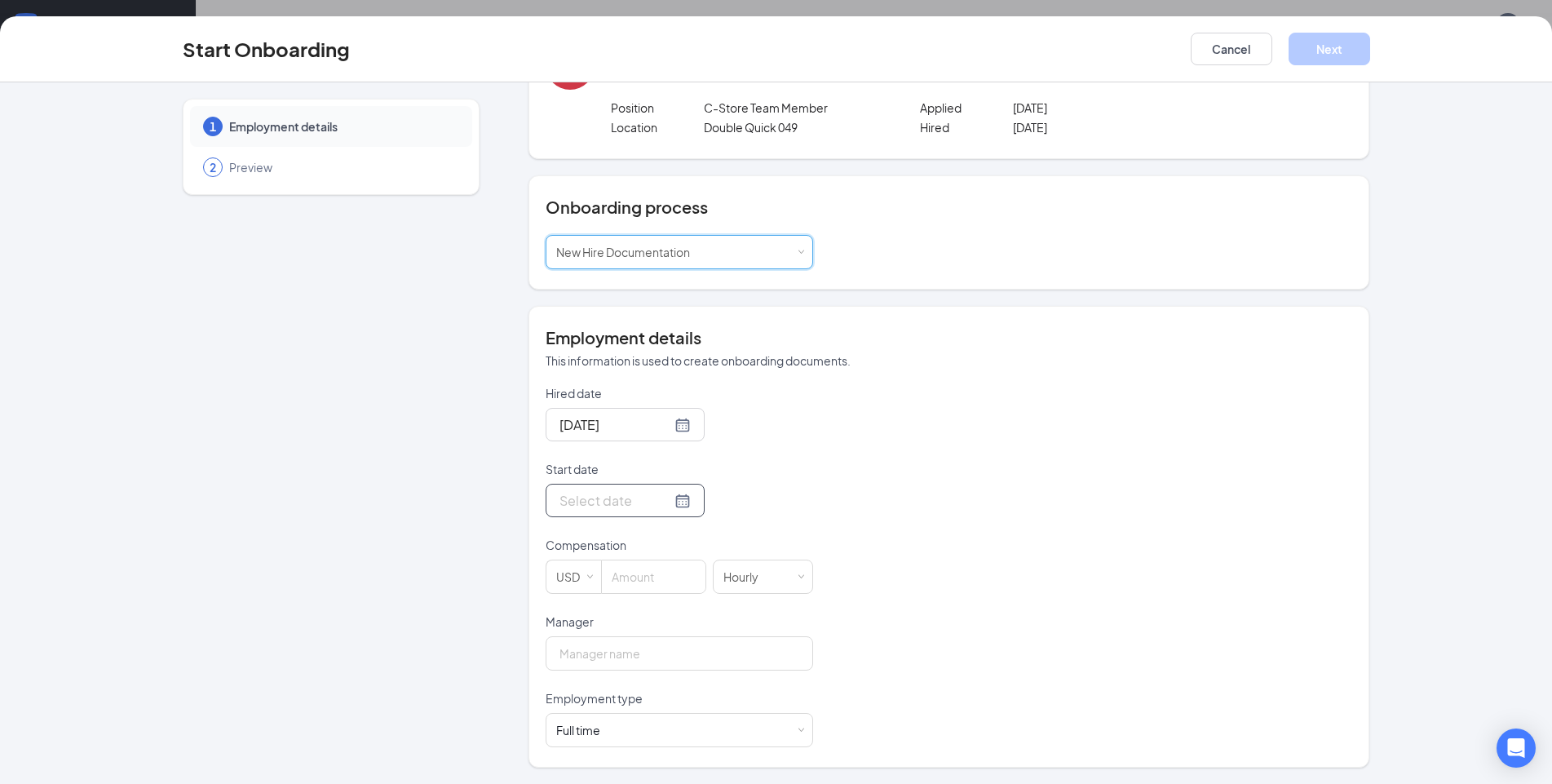
click at [663, 504] on div at bounding box center [624, 500] width 131 height 20
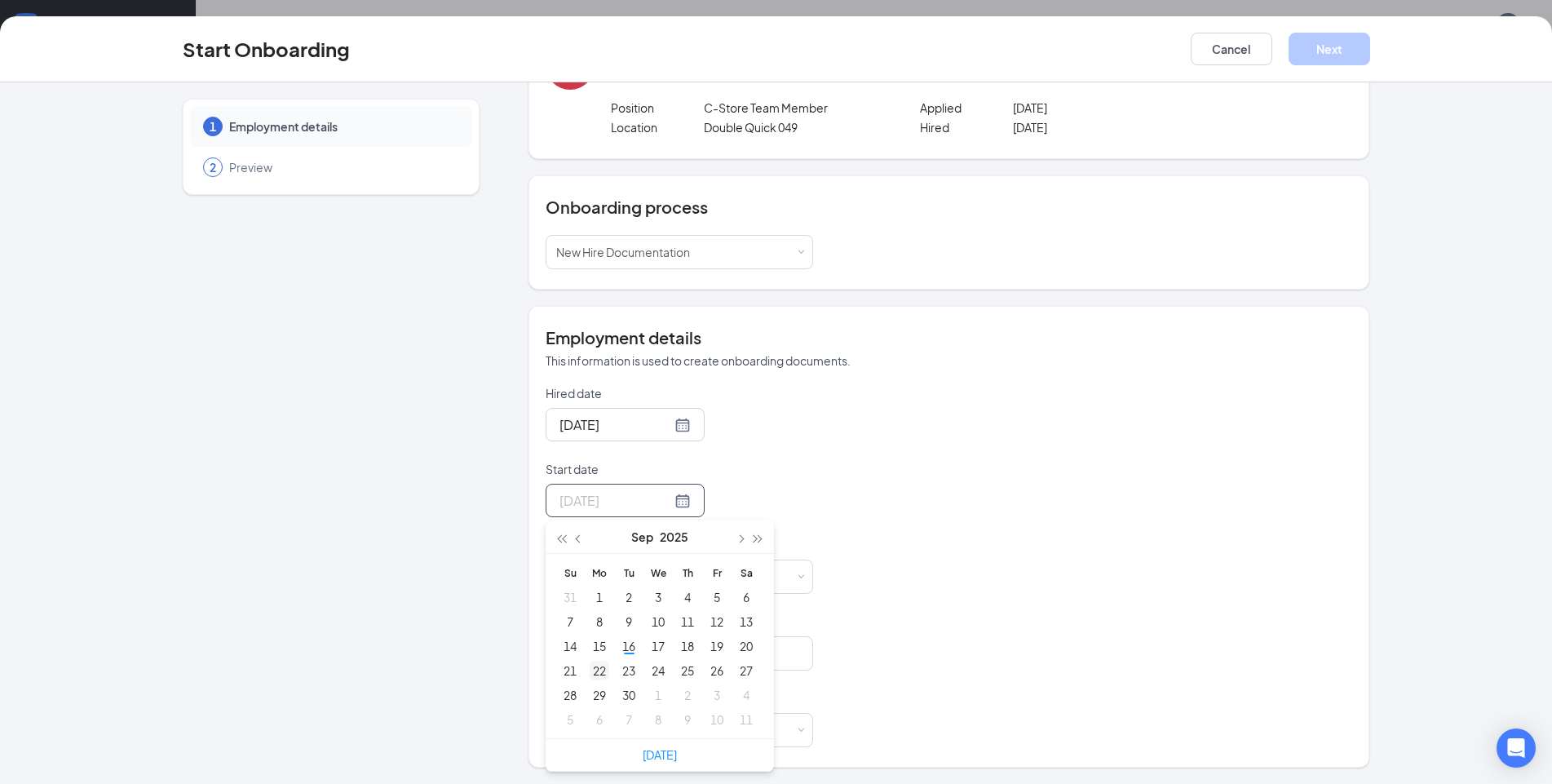
type input "Sep 22, 2025"
click at [592, 671] on div "22" at bounding box center [599, 670] width 19 height 19
click at [945, 506] on div "Hired date Sep 16, 2025 Start date Sep 22, 2025 Sep 2025 Su Mo Tu We Th Fr Sa 3…" at bounding box center [949, 566] width 807 height 362
click at [625, 579] on input at bounding box center [654, 576] width 103 height 33
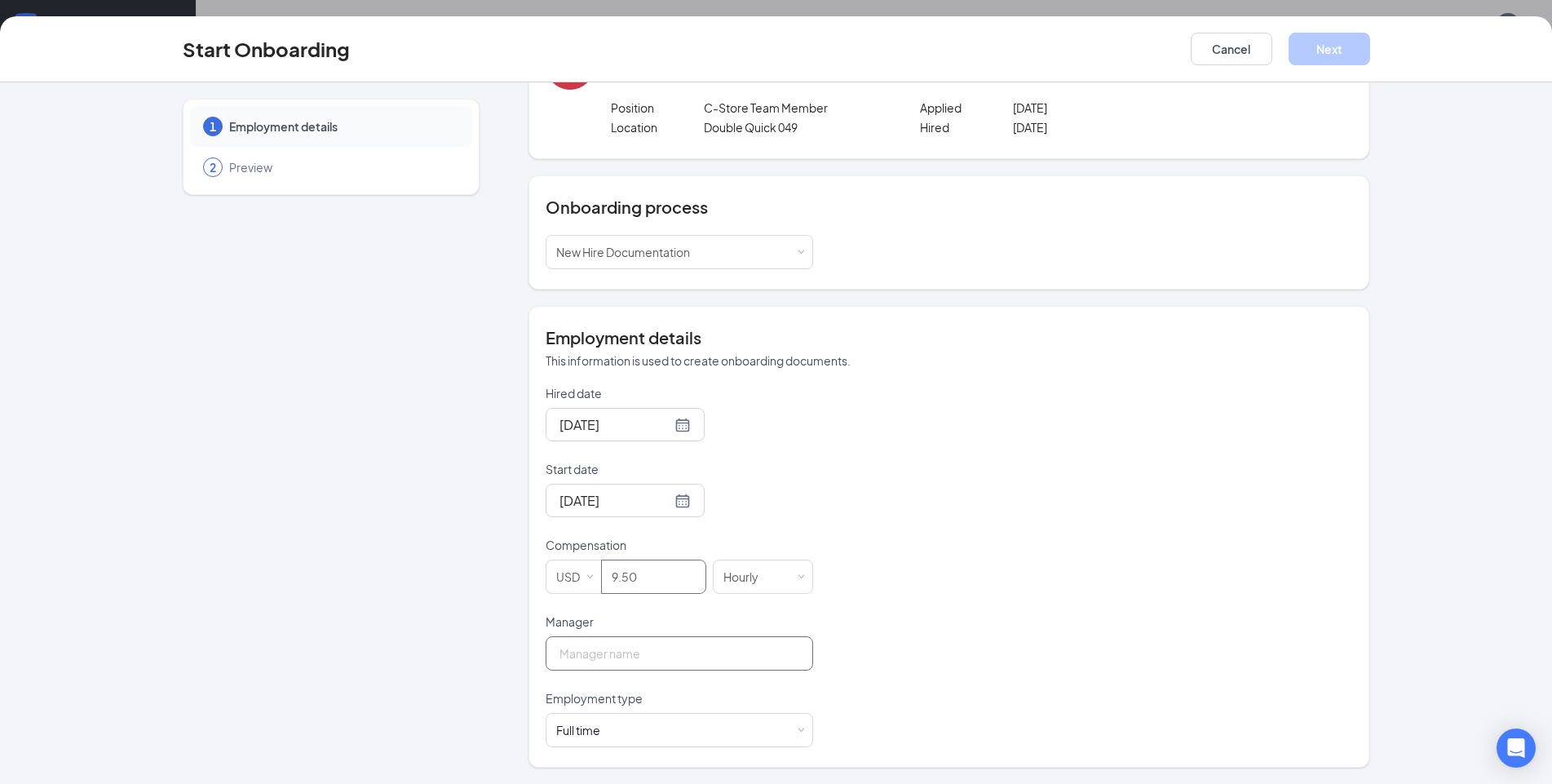
type input "9.5"
click at [621, 649] on input "Manager" at bounding box center [679, 654] width 267 height 34
type input "Monica Brown"
click at [283, 549] on div "1 Employment details 2 Preview" at bounding box center [331, 393] width 297 height 747
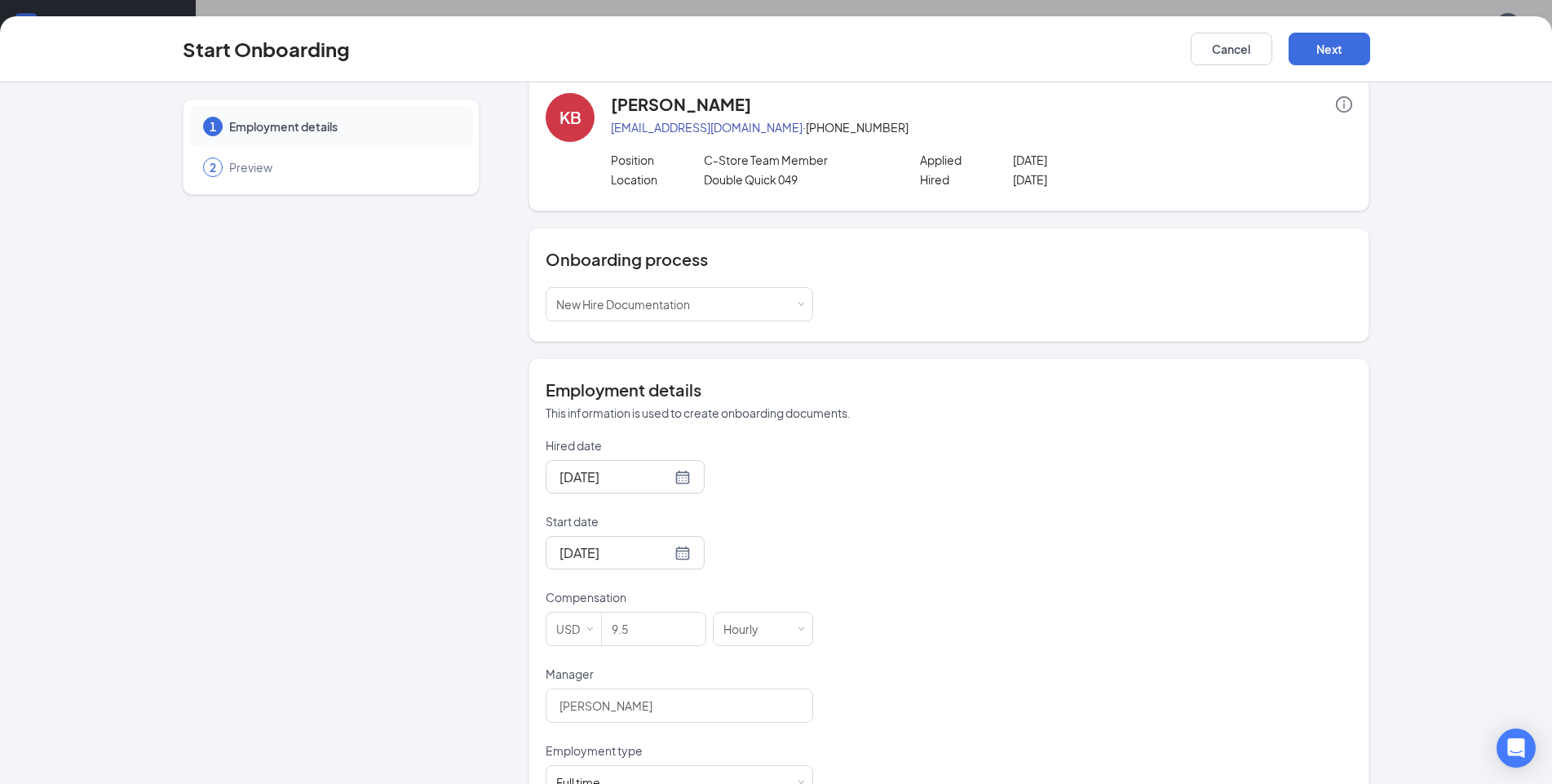
scroll to position [0, 0]
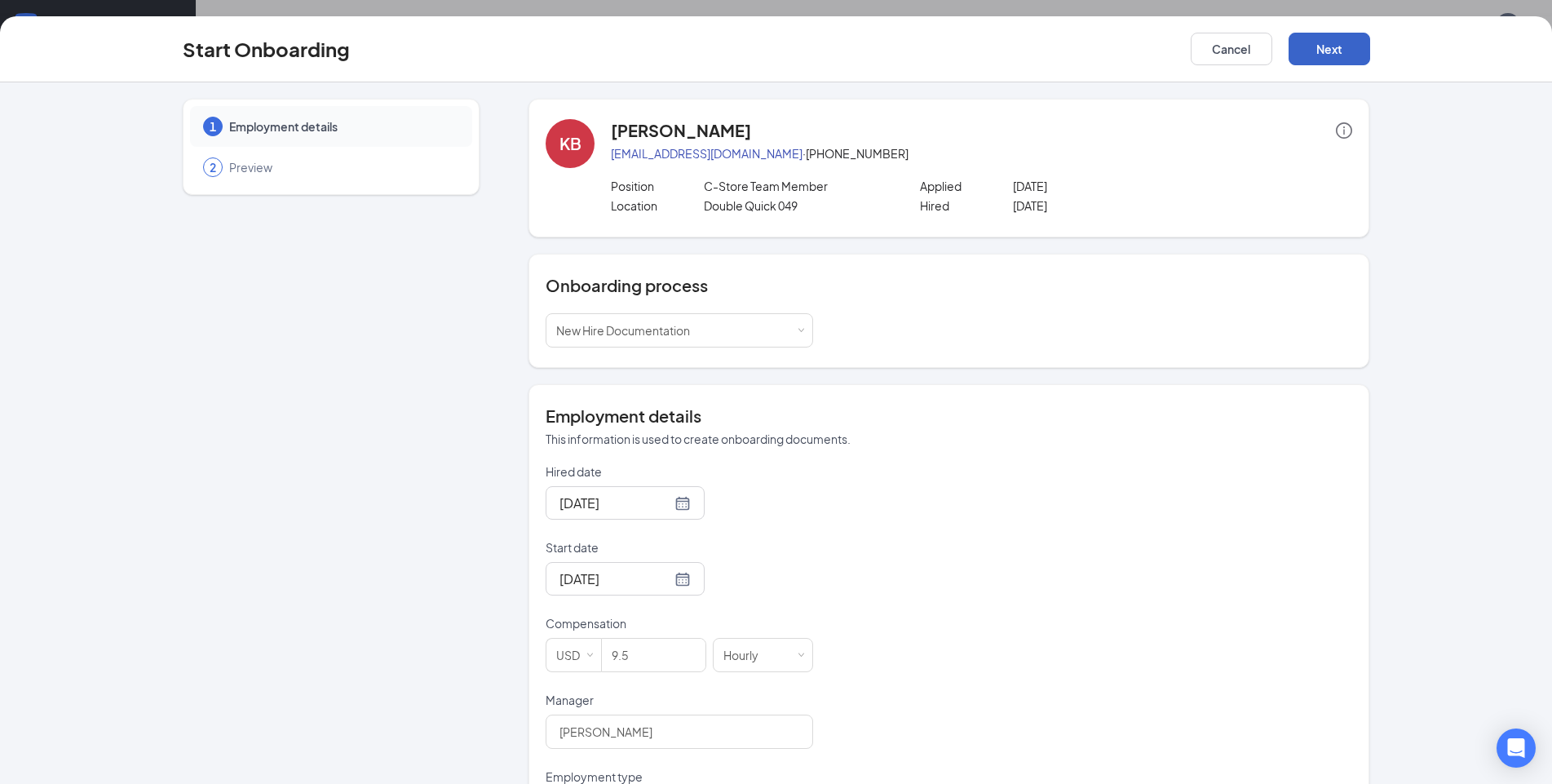
click at [1330, 47] on button "Next" at bounding box center [1329, 49] width 81 height 33
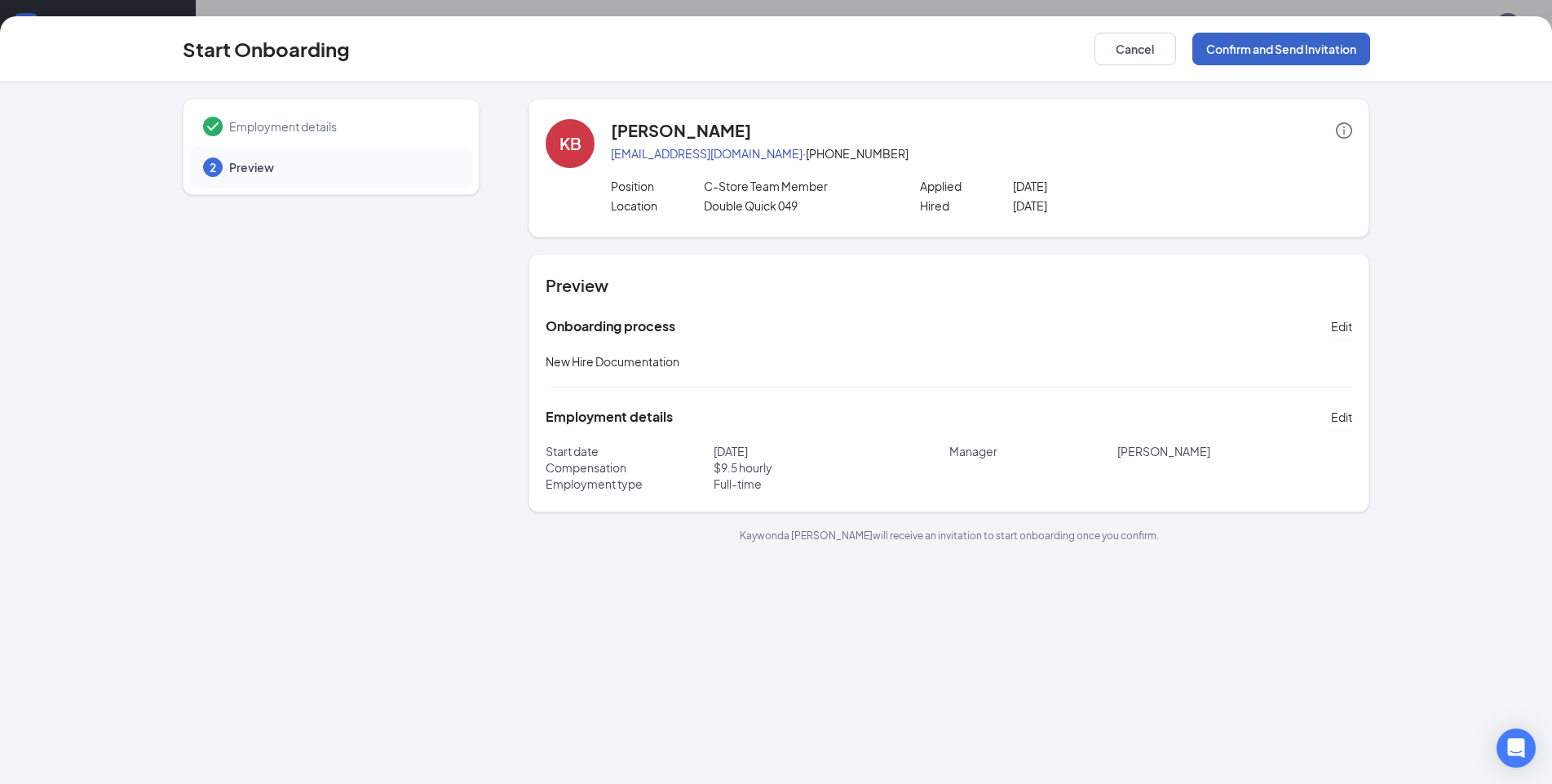
click at [1264, 52] on button "Confirm and Send Invitation" at bounding box center [1282, 49] width 178 height 33
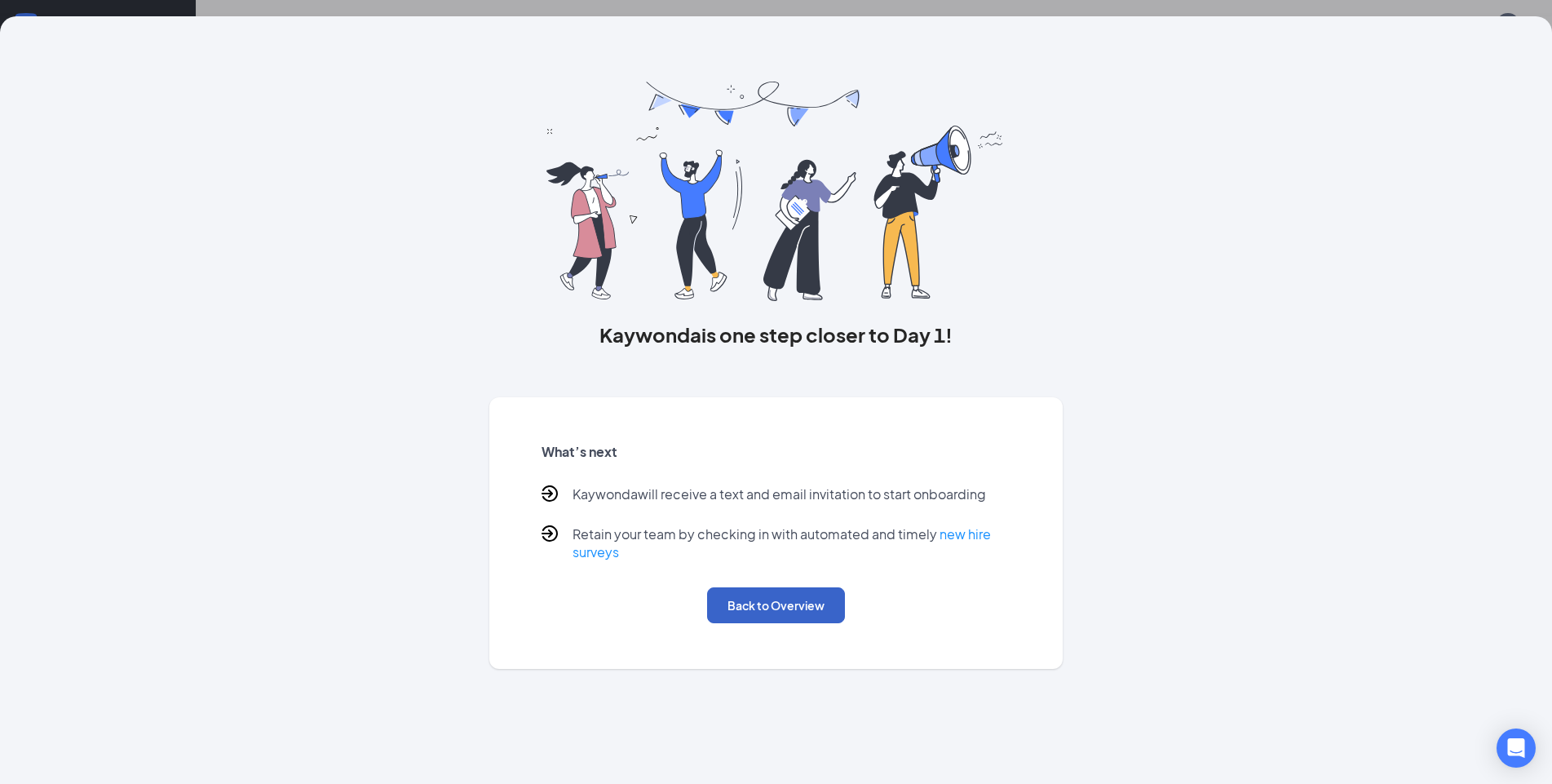
click at [777, 609] on button "Back to Overview" at bounding box center [776, 604] width 138 height 35
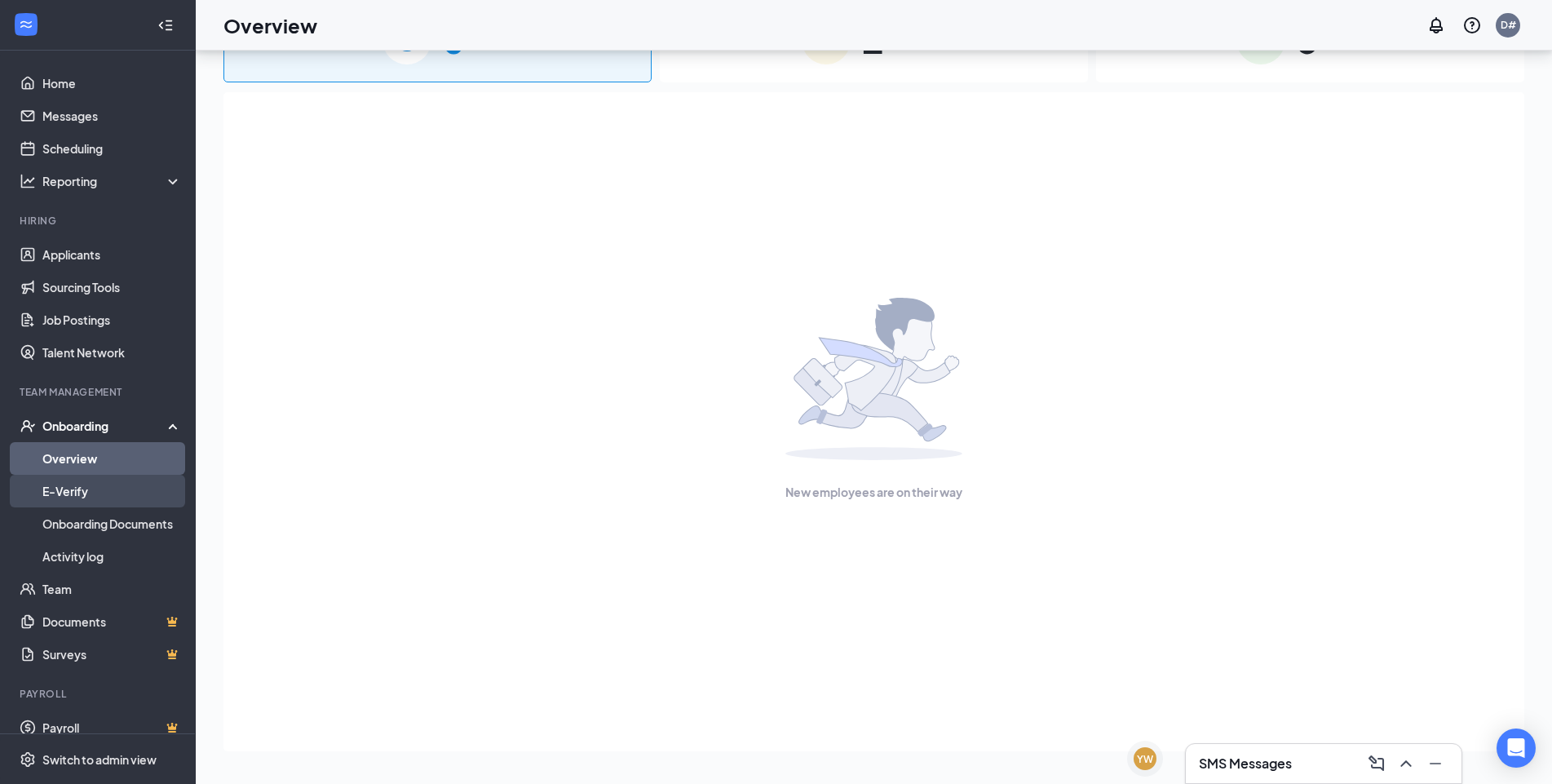
click at [50, 491] on link "E-Verify" at bounding box center [112, 491] width 140 height 33
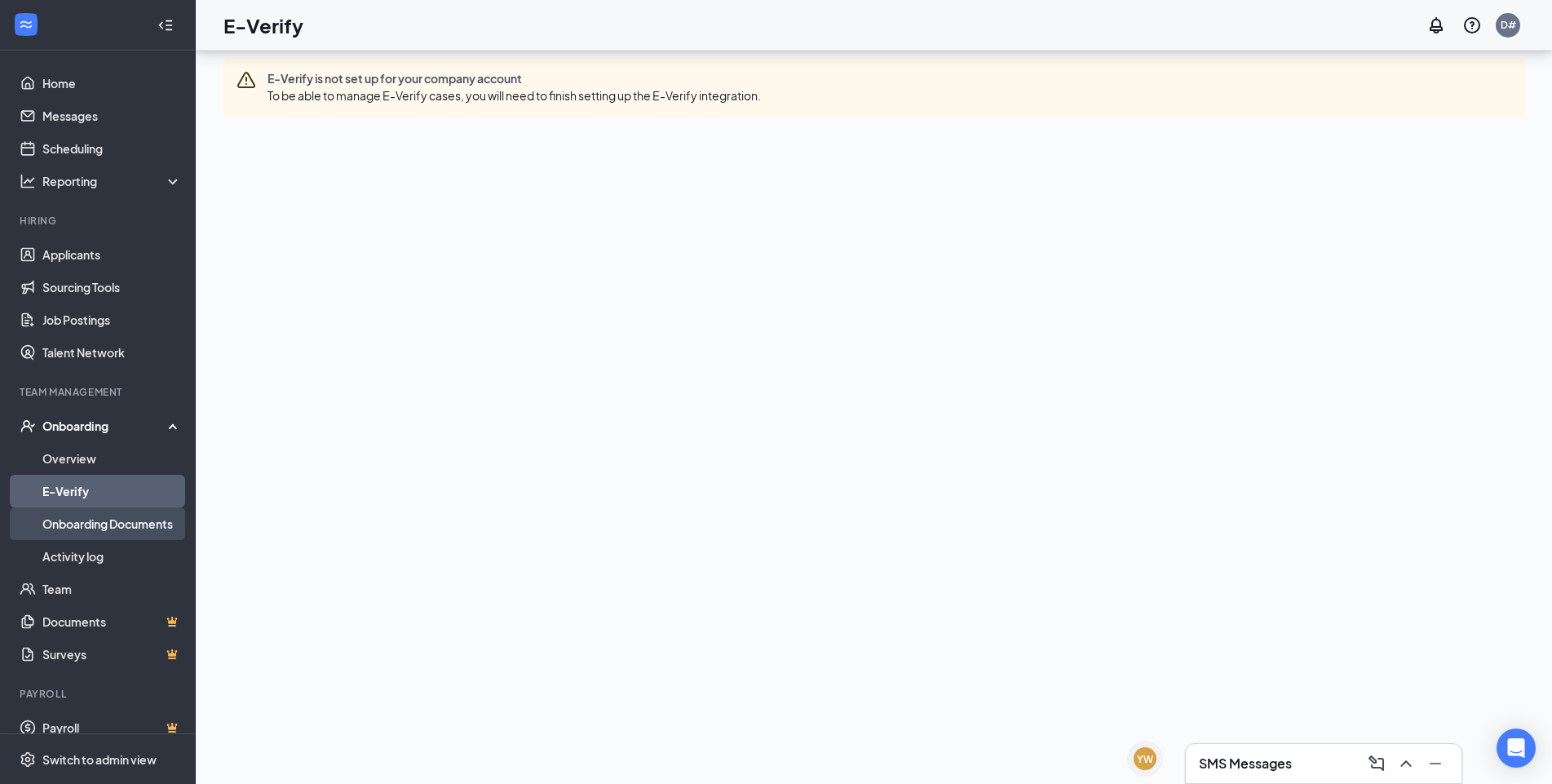
click at [72, 527] on link "Onboarding Documents" at bounding box center [112, 524] width 140 height 33
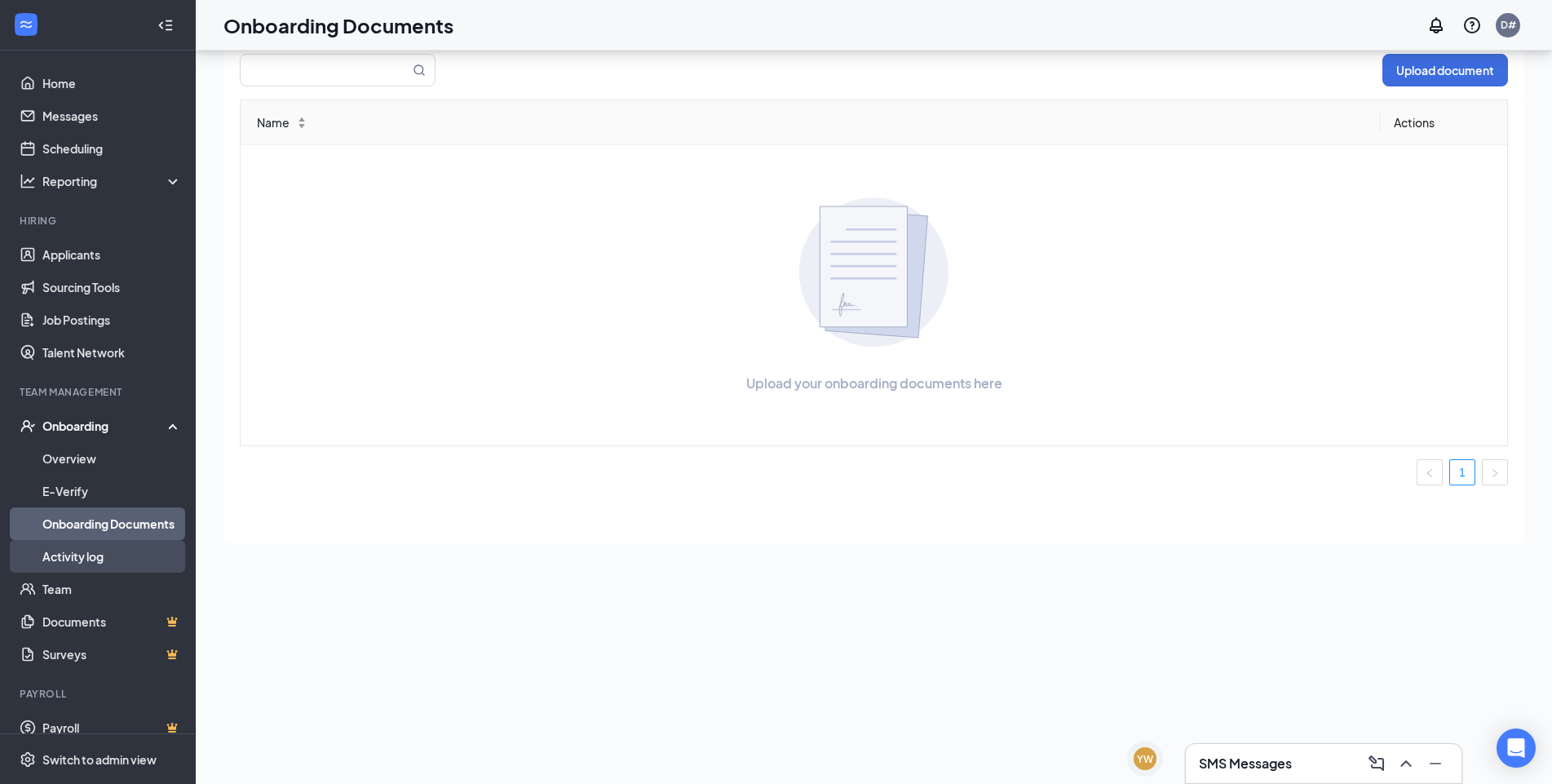
click at [107, 557] on link "Activity log" at bounding box center [112, 556] width 140 height 33
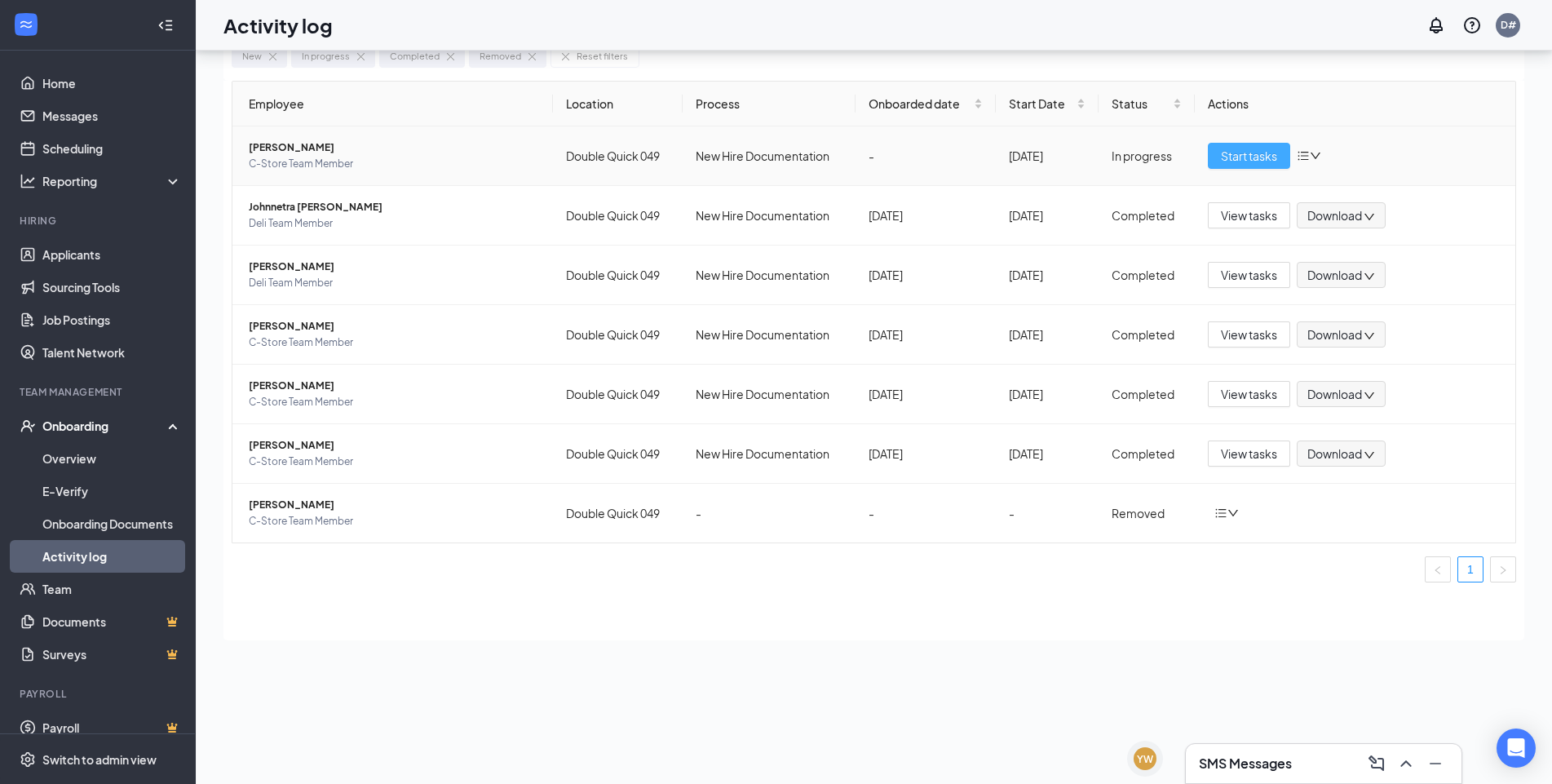
click at [1244, 164] on button "Start tasks" at bounding box center [1249, 155] width 82 height 26
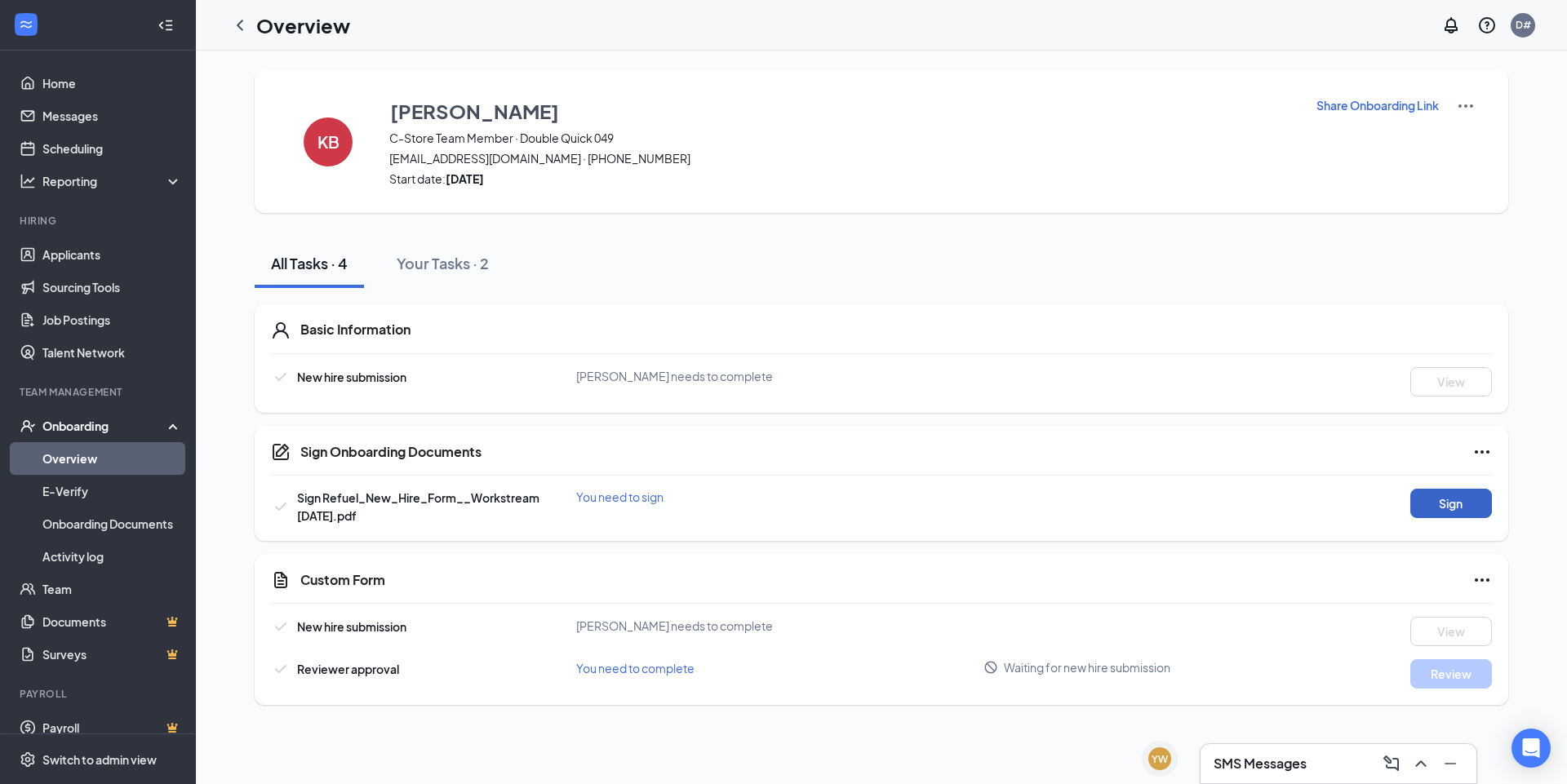
click at [1447, 503] on button "Sign" at bounding box center [1450, 503] width 81 height 30
click at [1465, 504] on button "View" at bounding box center [1450, 503] width 81 height 30
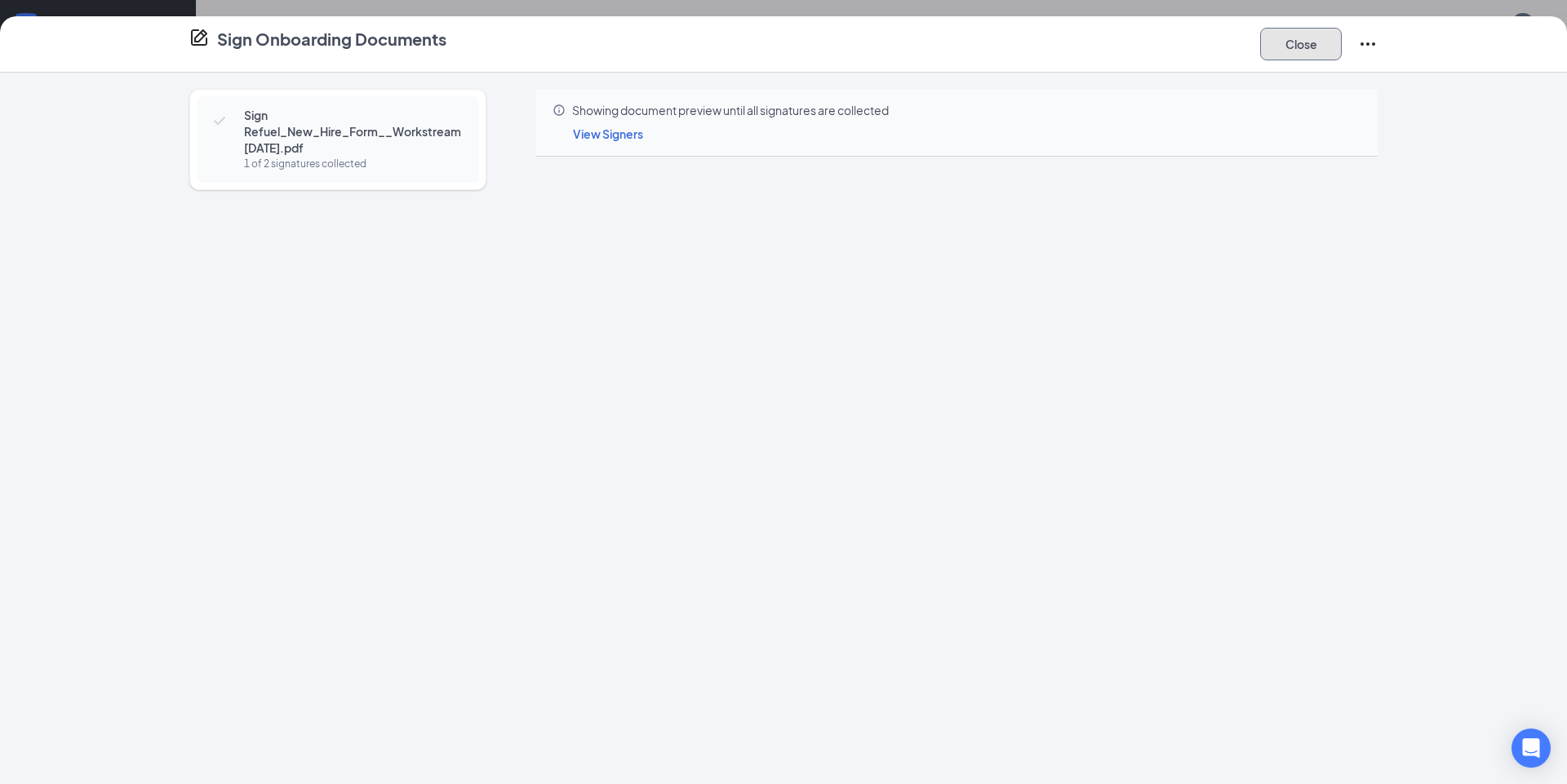
click at [1310, 52] on button "Close" at bounding box center [1300, 44] width 81 height 33
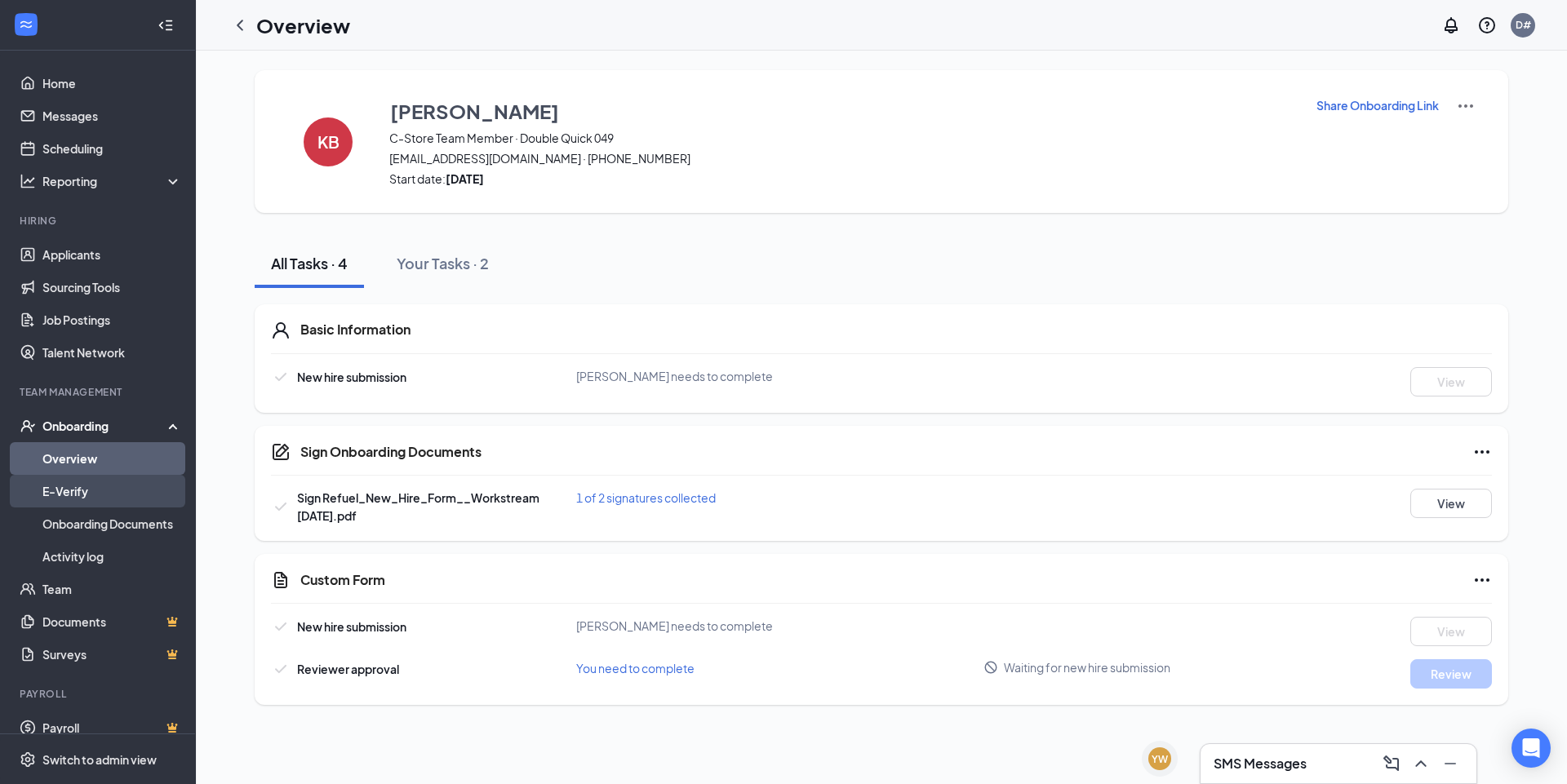
click at [76, 486] on link "E-Verify" at bounding box center [112, 491] width 140 height 33
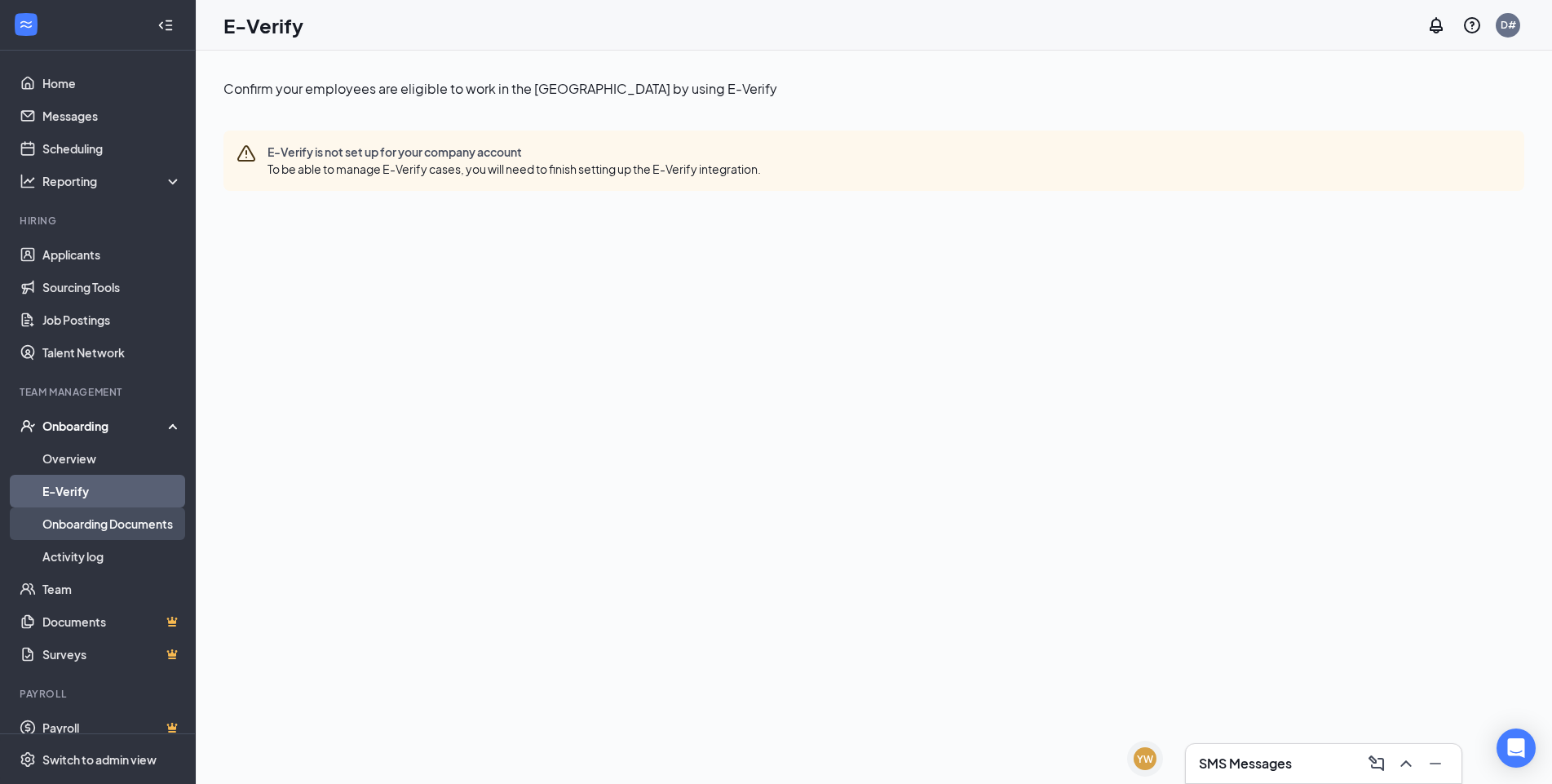
click at [79, 525] on link "Onboarding Documents" at bounding box center [112, 524] width 140 height 33
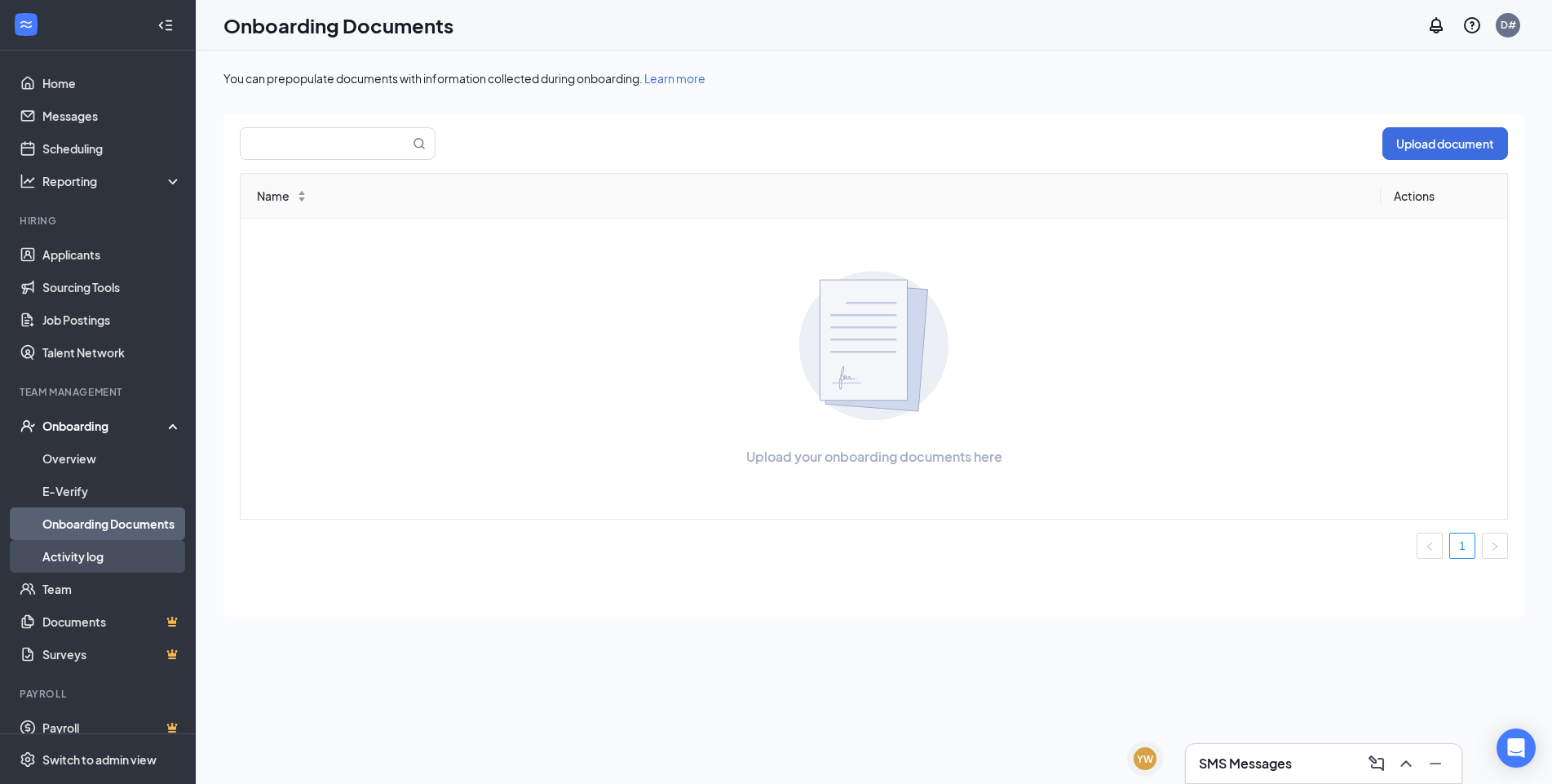
click at [73, 560] on link "Activity log" at bounding box center [112, 556] width 140 height 33
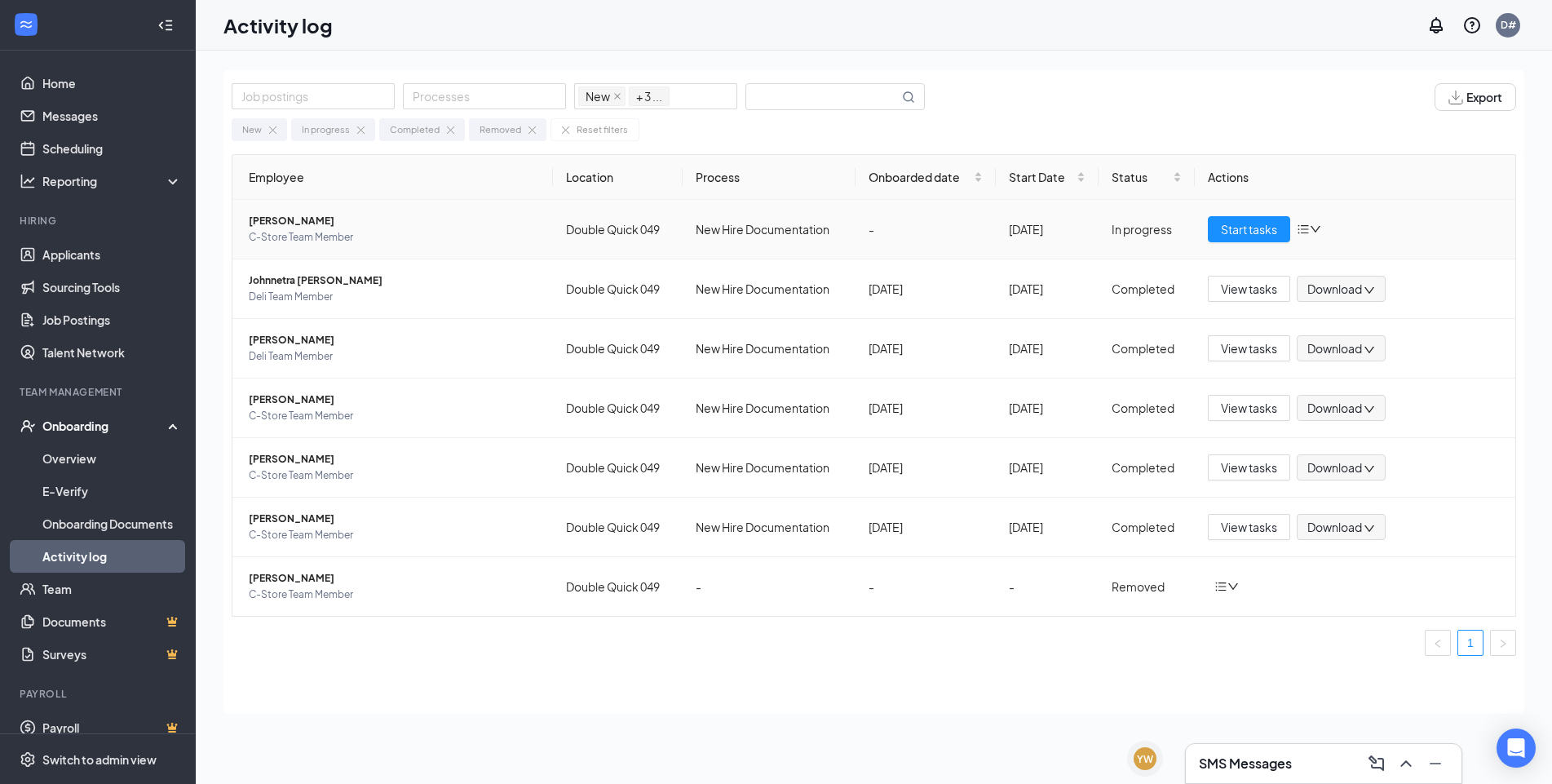
click at [1317, 232] on icon "down" at bounding box center [1316, 229] width 11 height 11
click at [1181, 67] on div "Job postings Processes New In progress Completed Removed + 3 ... Export New In …" at bounding box center [873, 454] width 1357 height 807
click at [62, 585] on link "Team" at bounding box center [112, 589] width 140 height 33
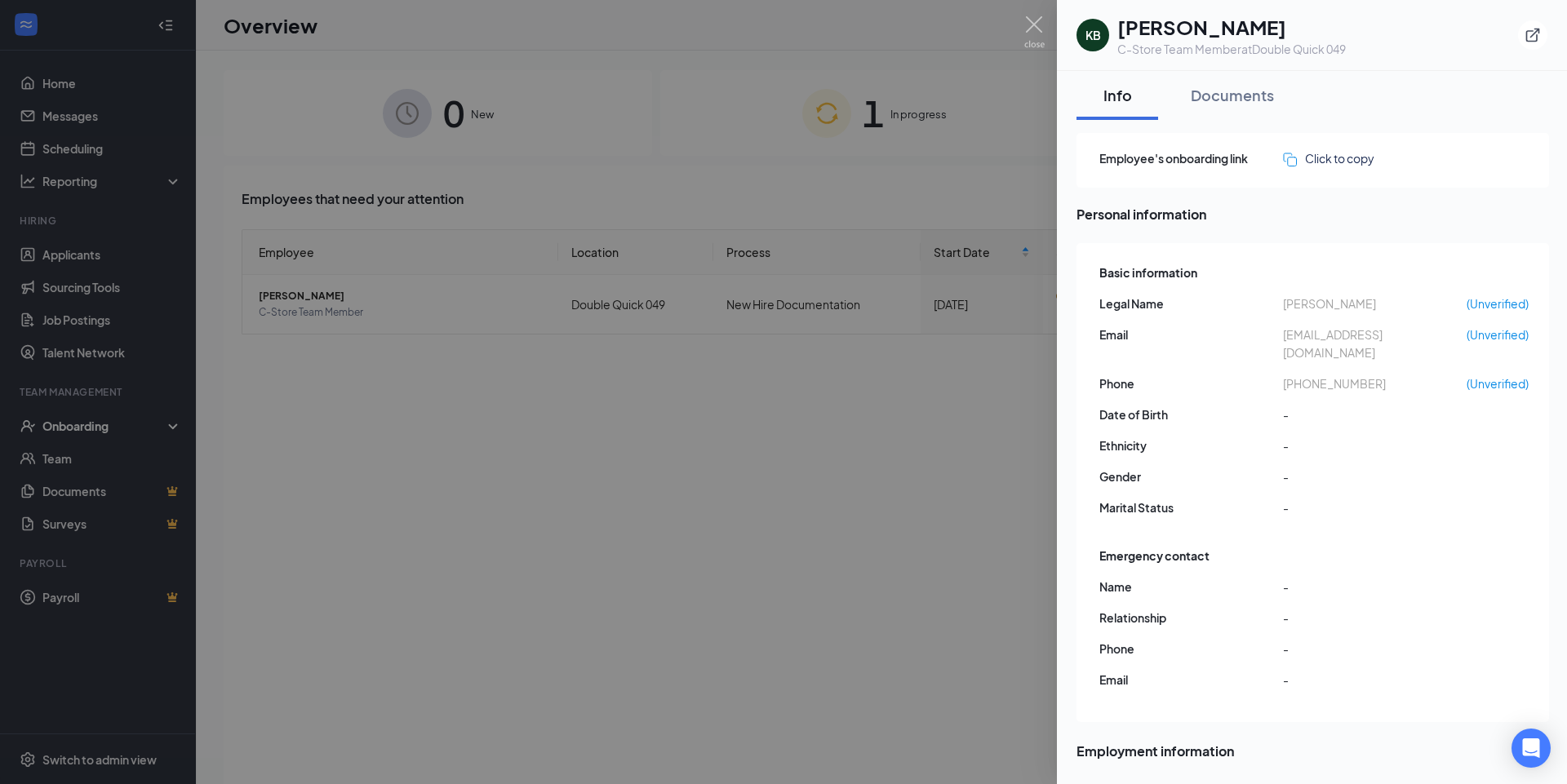
click at [807, 486] on div at bounding box center [784, 392] width 1567 height 784
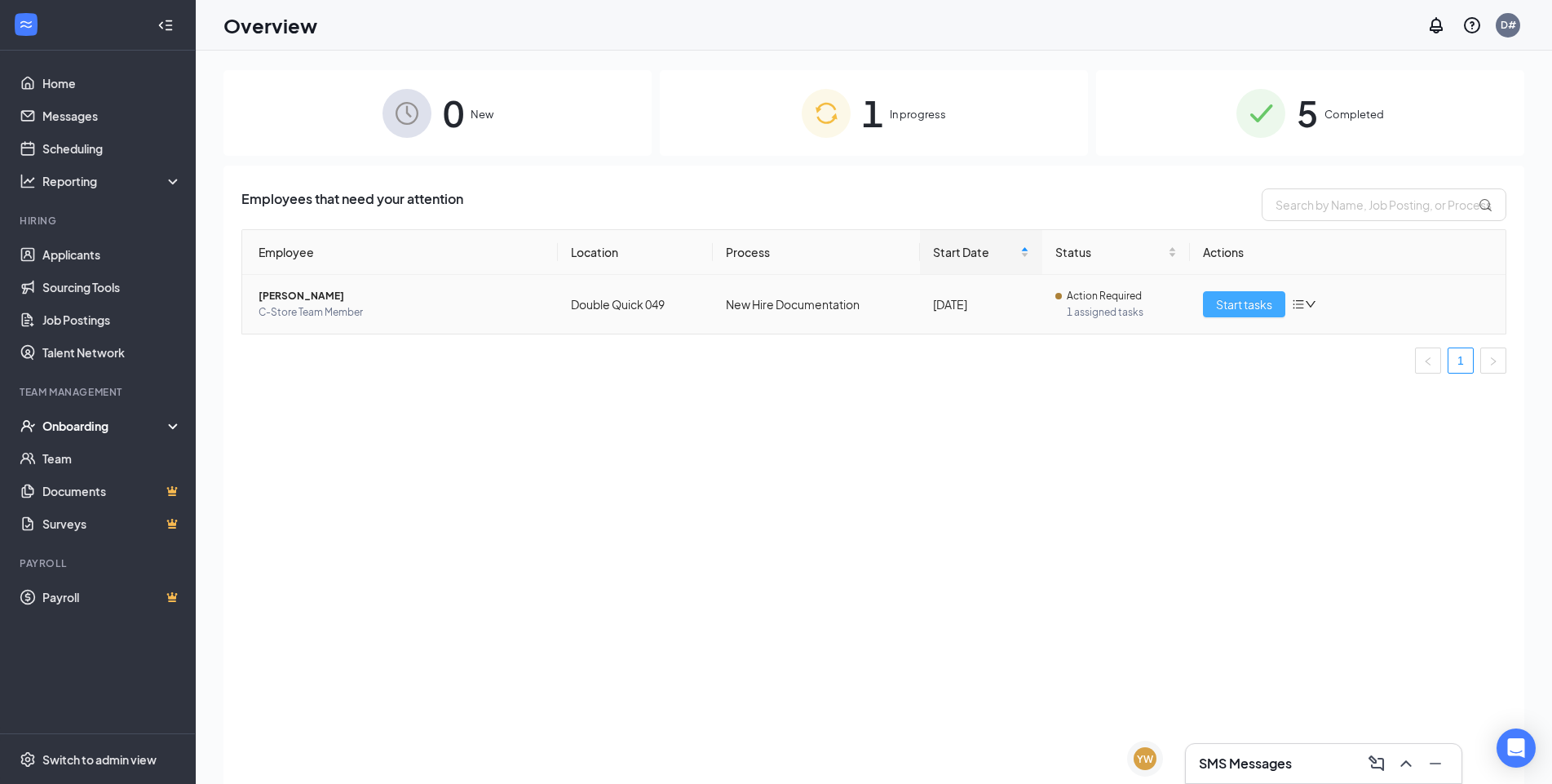
click at [1246, 307] on span "Start tasks" at bounding box center [1244, 303] width 56 height 18
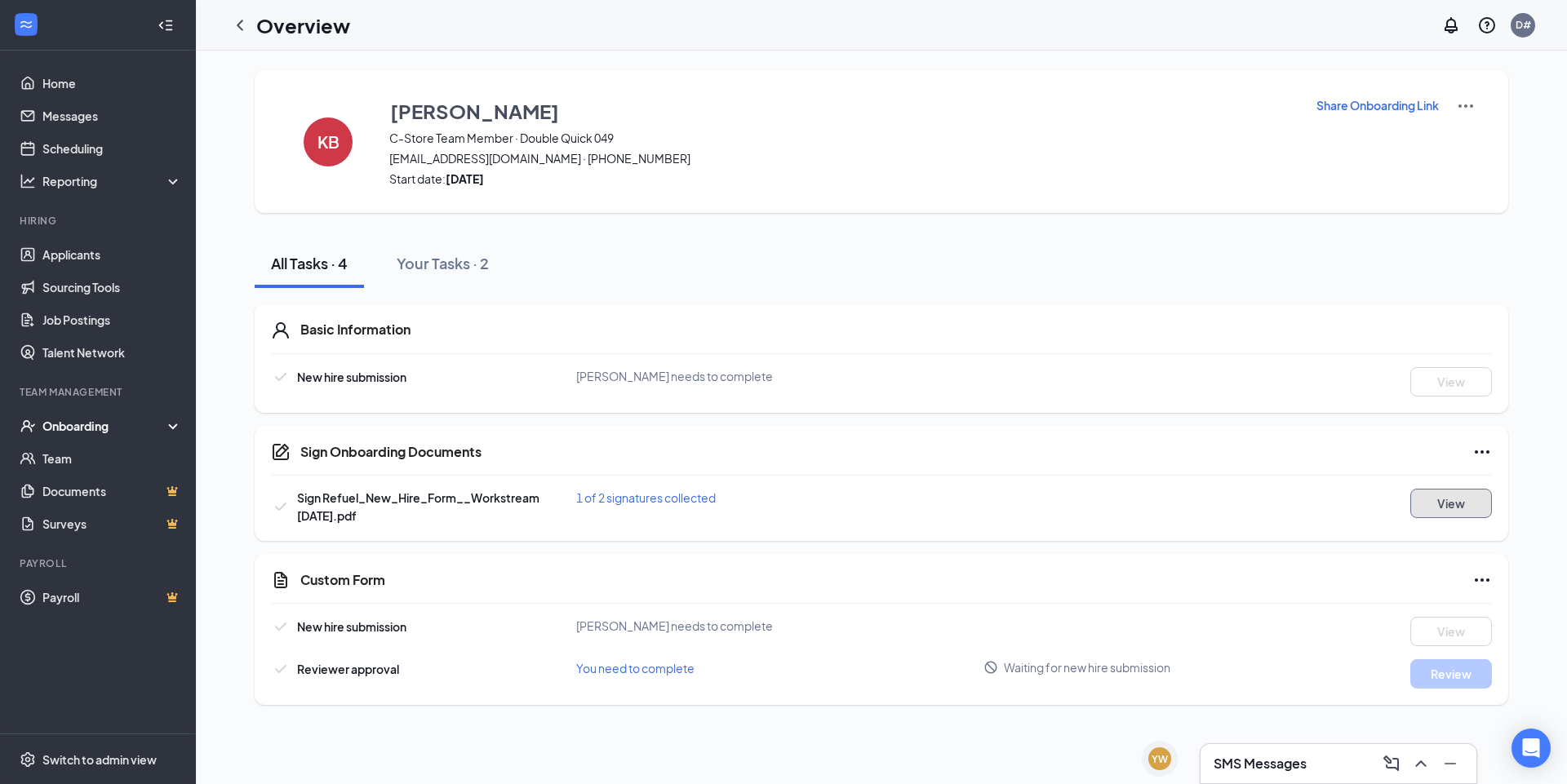
click at [1439, 508] on button "View" at bounding box center [1450, 503] width 81 height 30
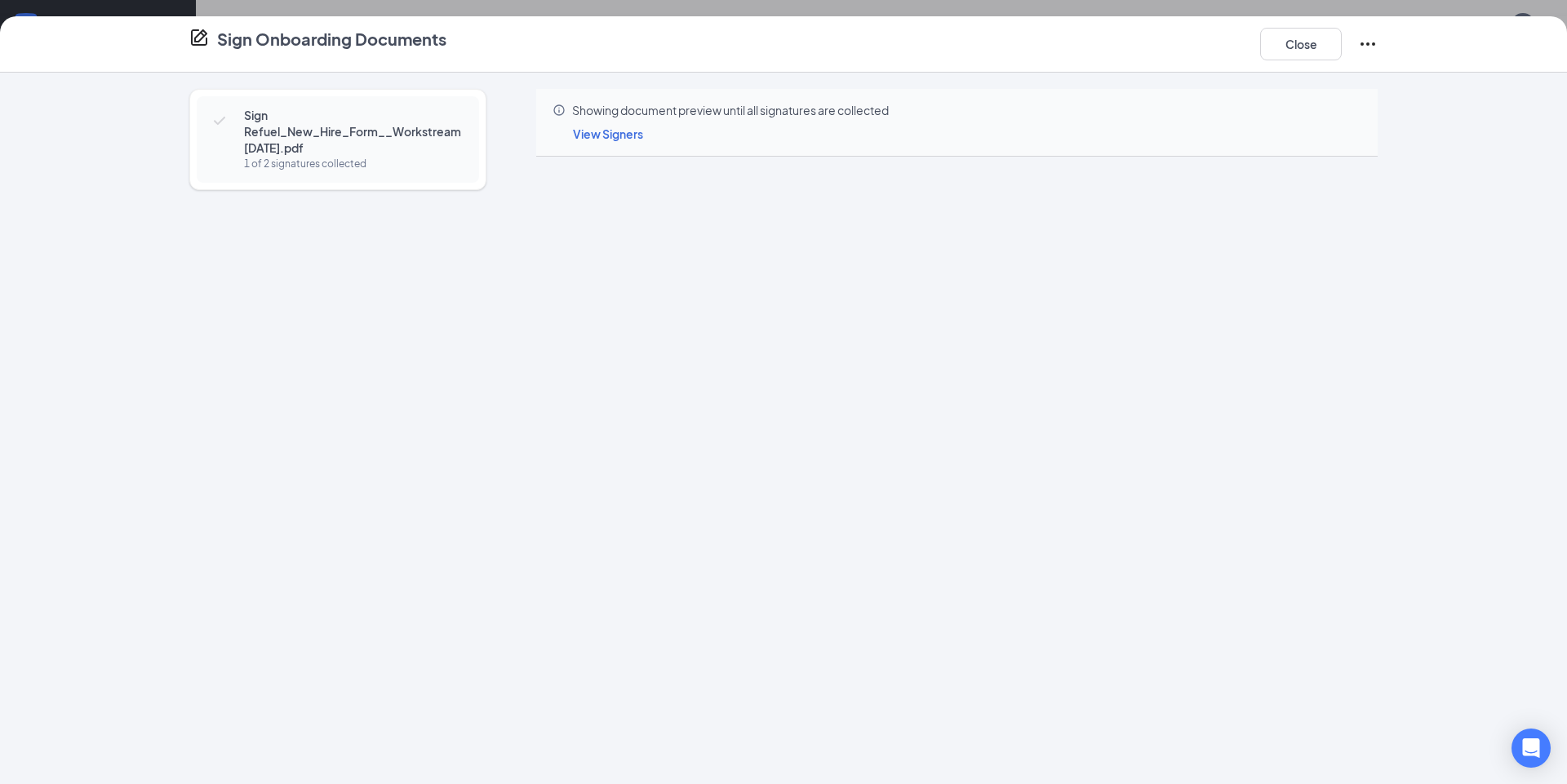
click at [361, 149] on span "Sign Refuel_New_Hire_Form__Workstream [DATE].pdf" at bounding box center [353, 131] width 218 height 49
click at [1372, 43] on icon "Ellipses" at bounding box center [1368, 44] width 19 height 19
click at [1488, 138] on div "Sign Refuel_New_Hire_Form__Workstream 4.5.25.pdf 1 of 2 signatures collected Sh…" at bounding box center [784, 428] width 1567 height 711
click at [1298, 53] on button "Close" at bounding box center [1300, 44] width 81 height 33
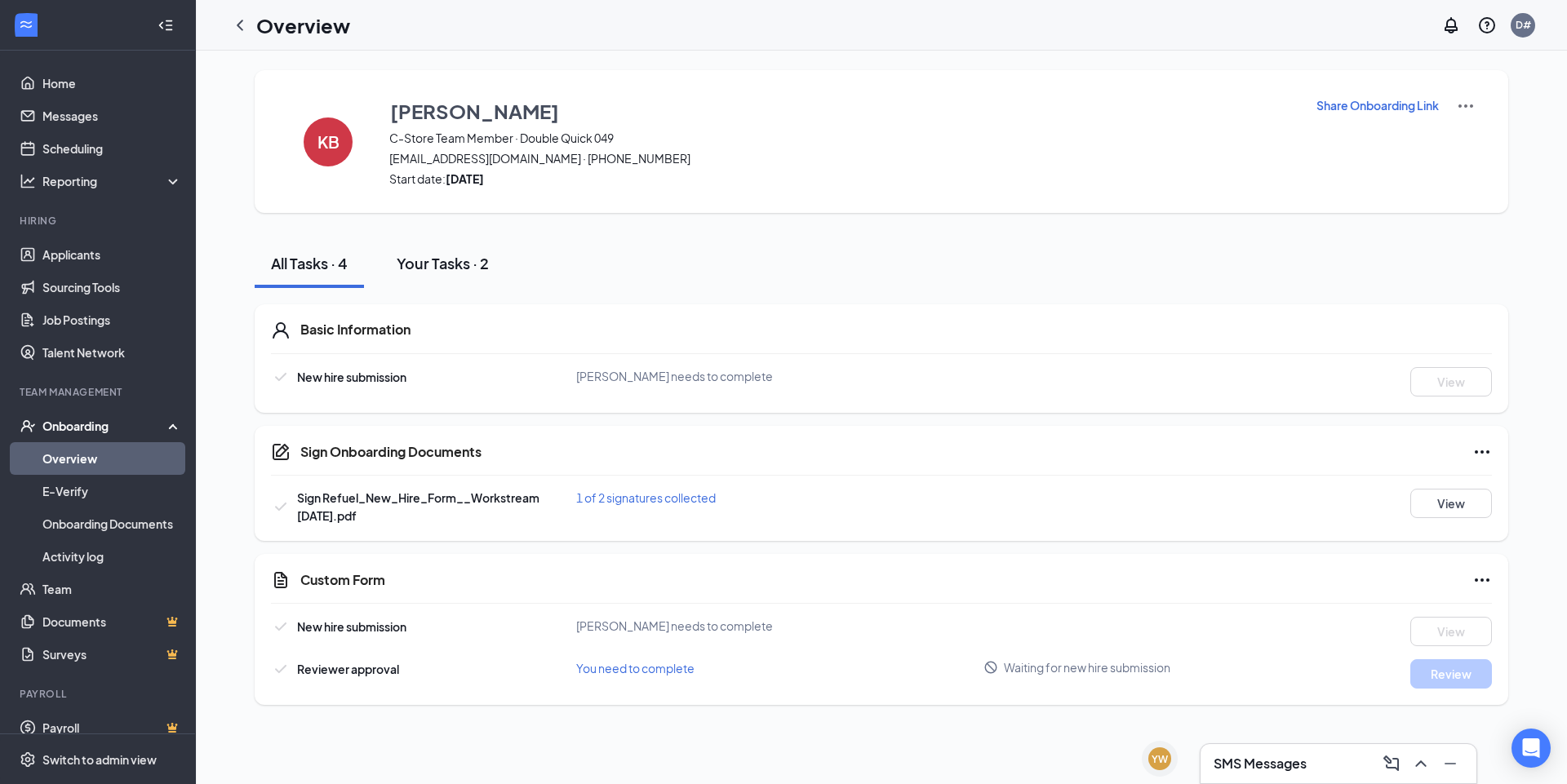
click at [473, 266] on div "Your Tasks · 2" at bounding box center [443, 262] width 92 height 20
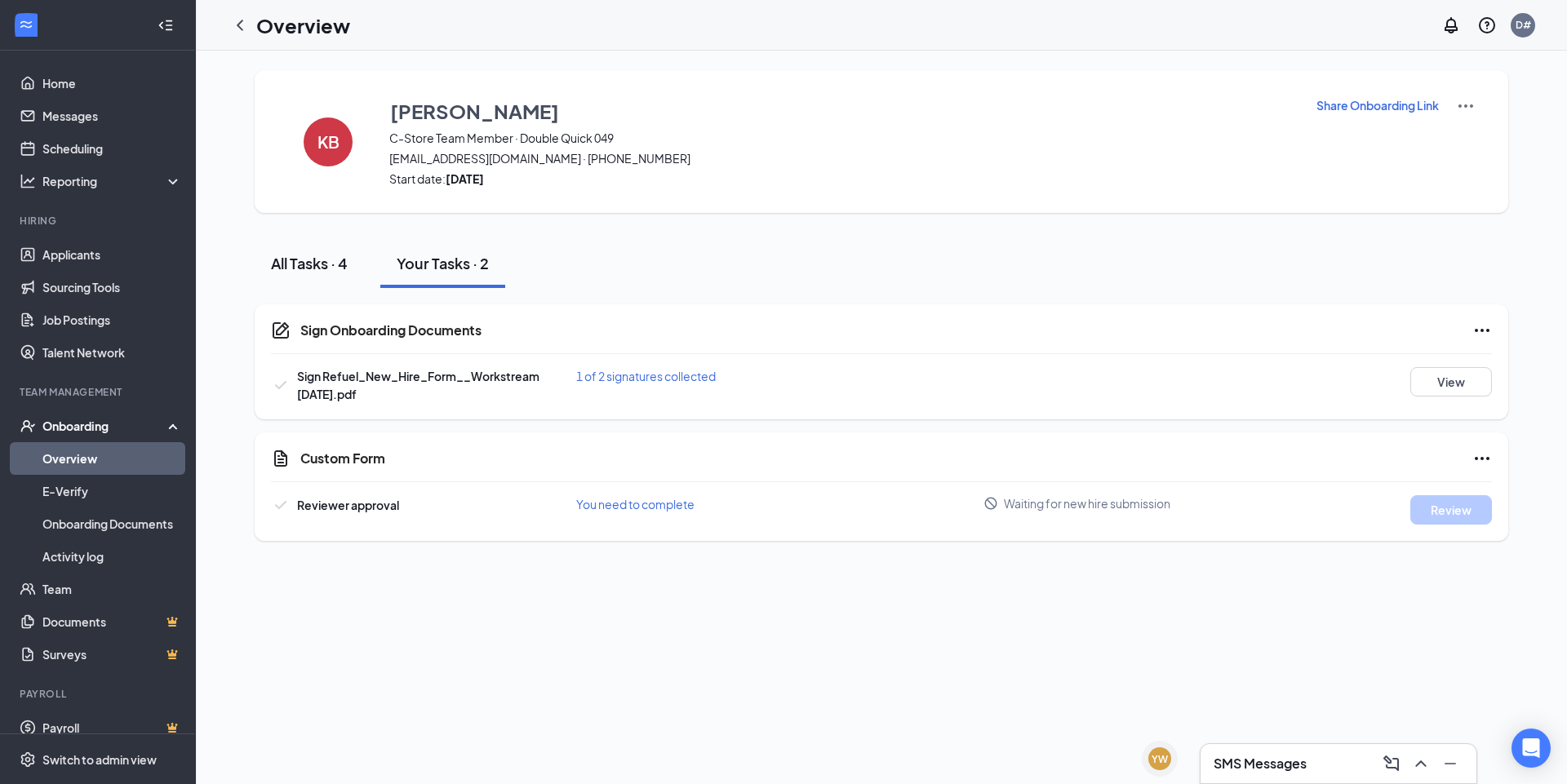
click at [283, 267] on div "All Tasks · 4" at bounding box center [309, 262] width 77 height 20
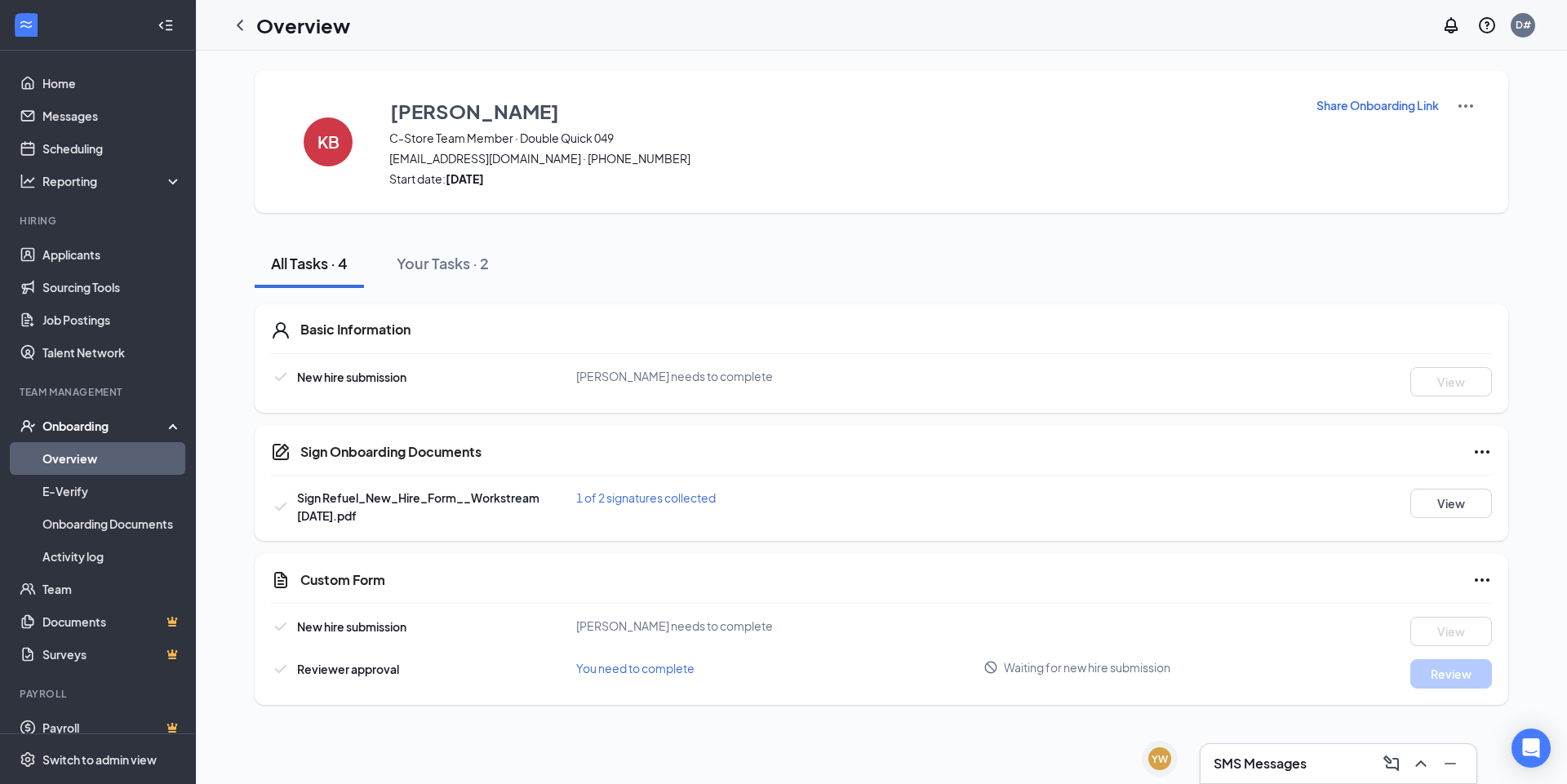
click at [656, 498] on span "1 of 2 signatures collected" at bounding box center [646, 497] width 140 height 14
click at [833, 294] on div "Basic Information New hire submission [PERSON_NAME] needs to complete View Sign…" at bounding box center [881, 496] width 1254 height 416
click at [645, 493] on span "1 of 2 signatures collected" at bounding box center [646, 497] width 140 height 14
